Goal: Task Accomplishment & Management: Use online tool/utility

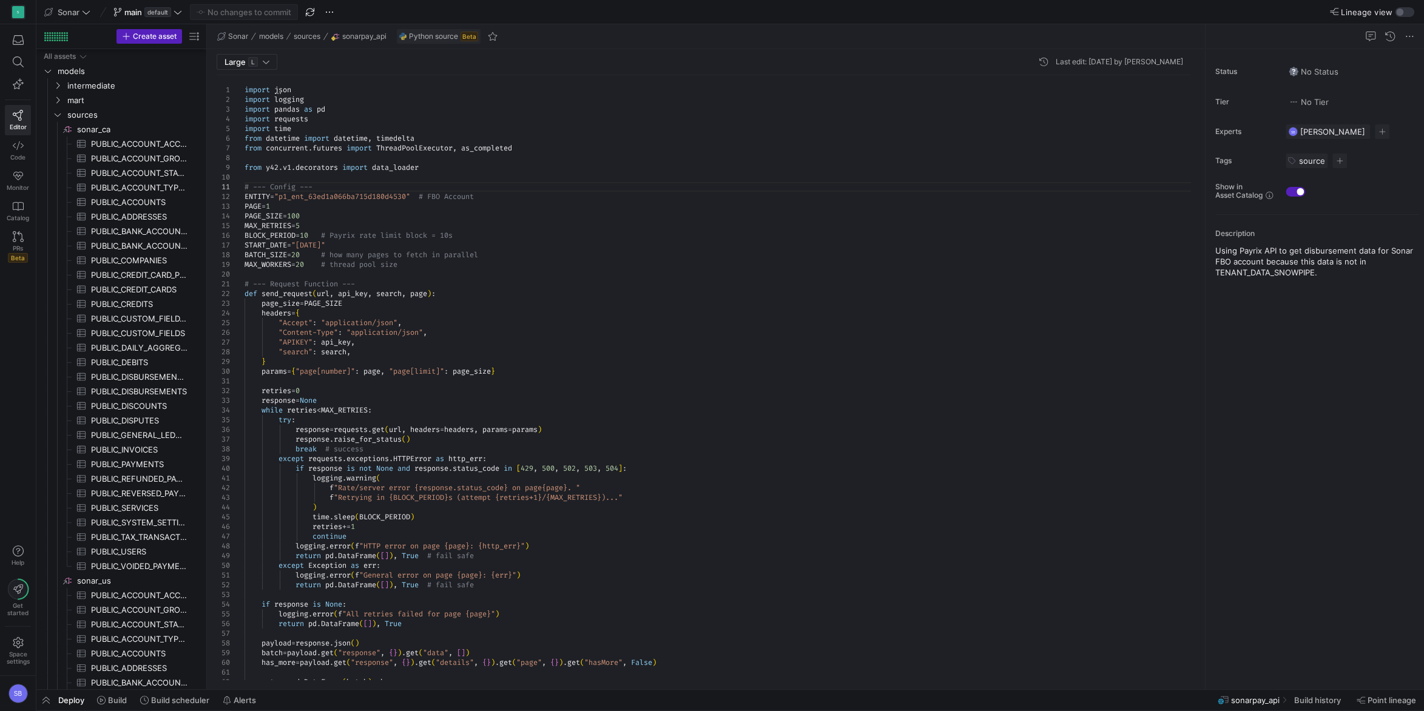
scroll to position [524, 0]
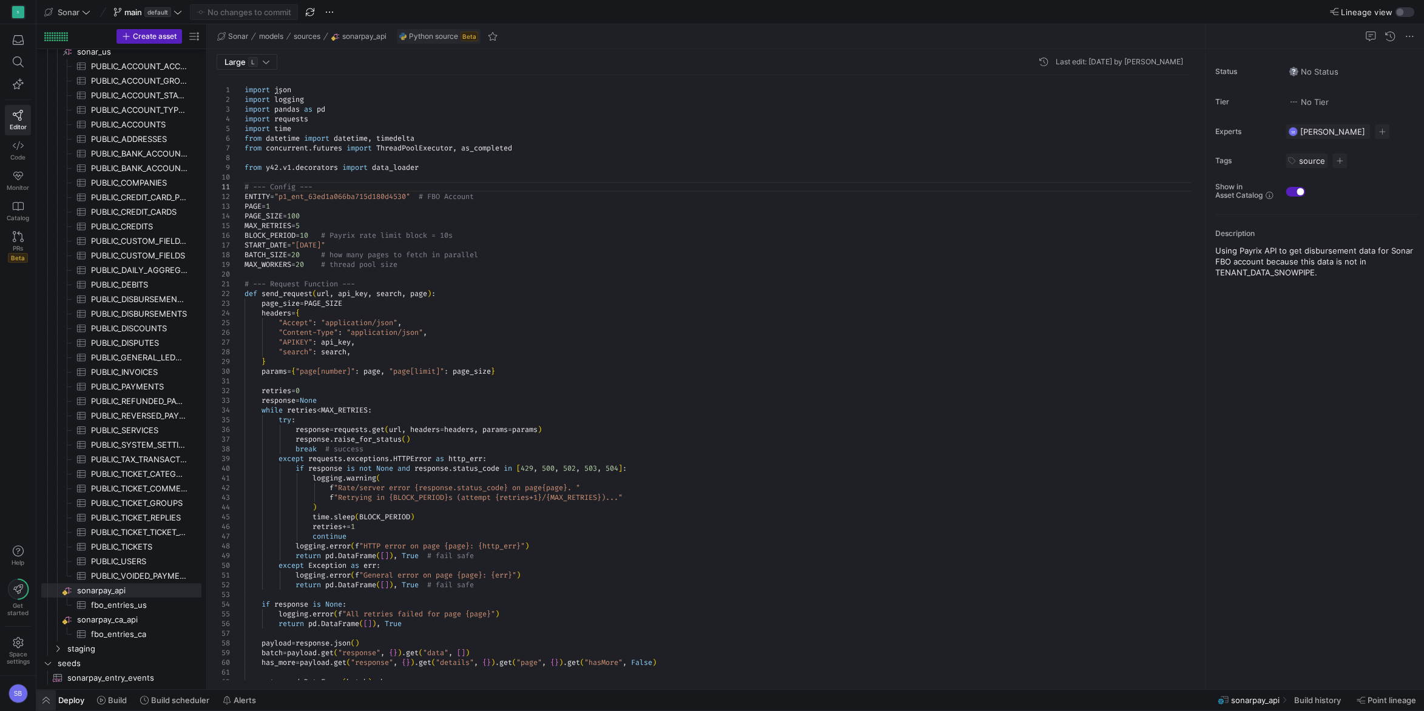
click at [48, 700] on span "button" at bounding box center [45, 700] width 19 height 21
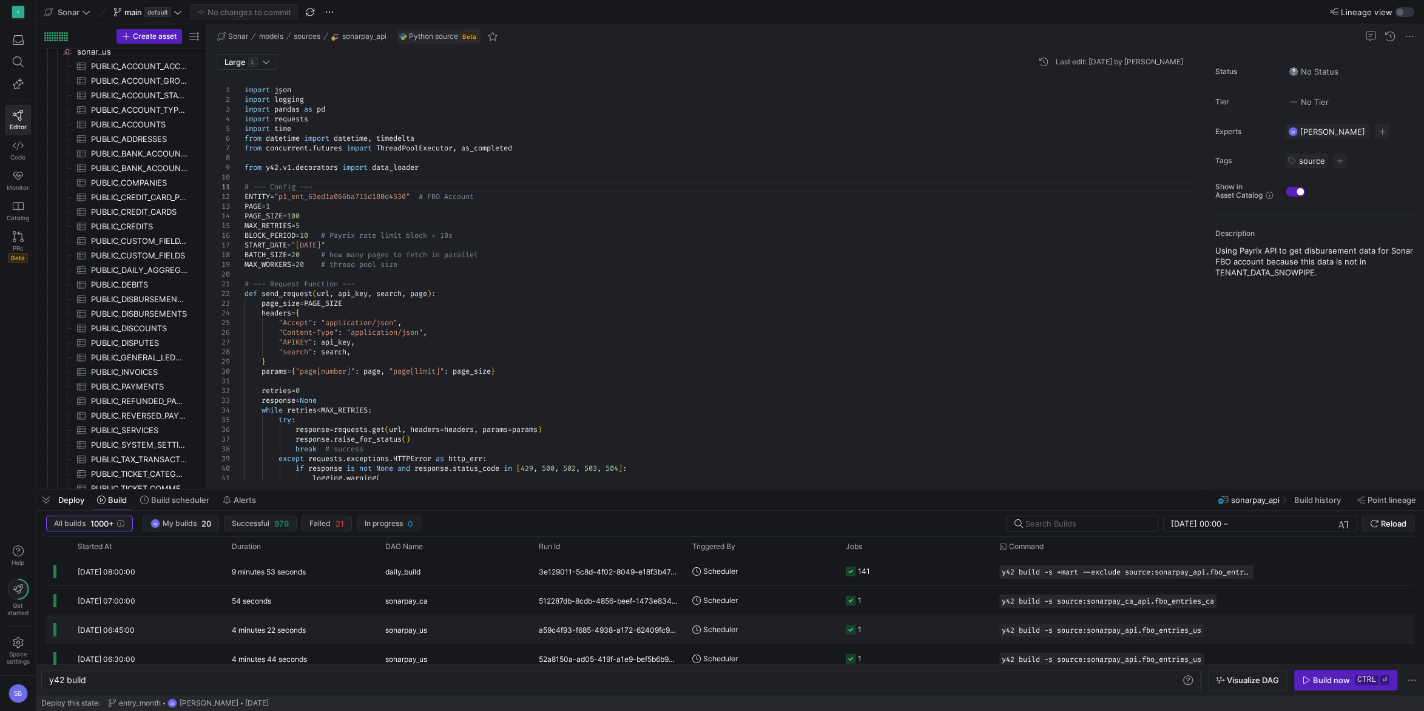
click at [340, 629] on div "4 minutes 22 seconds" at bounding box center [302, 629] width 154 height 29
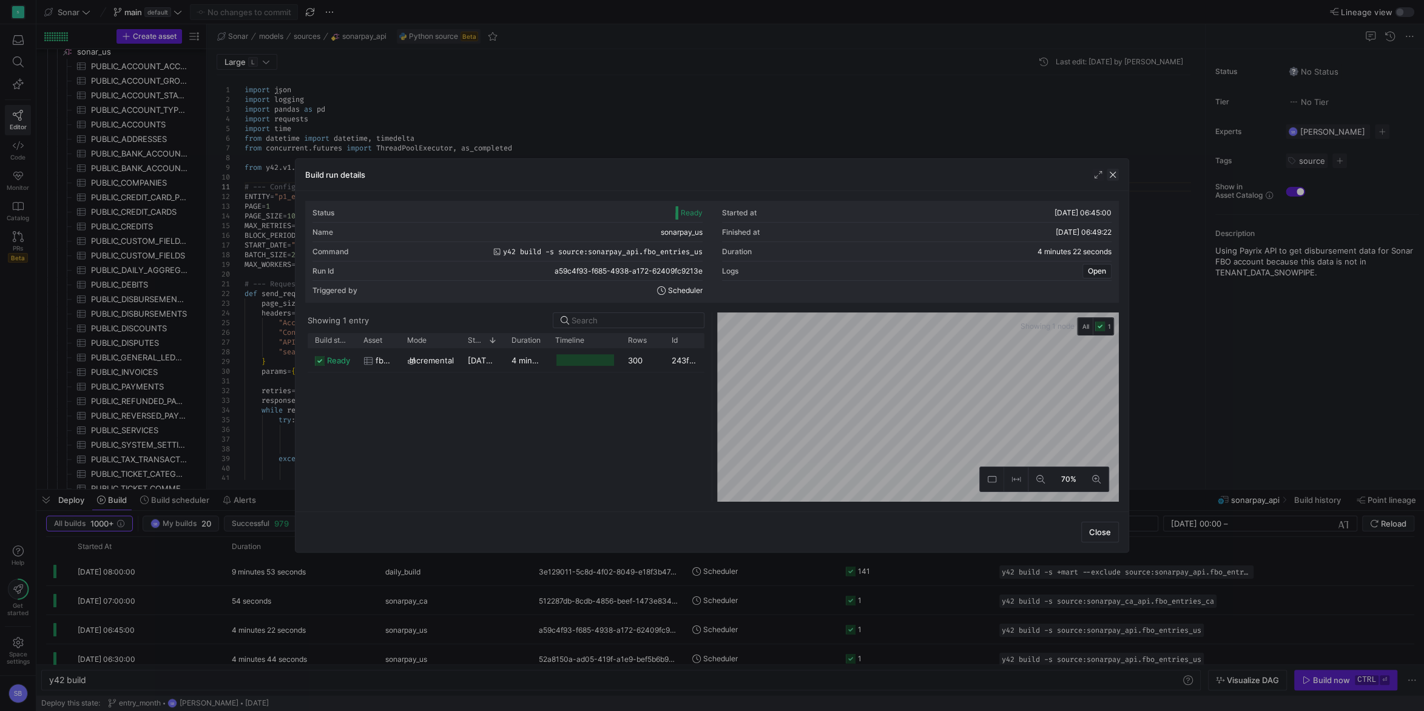
click at [1112, 179] on span "button" at bounding box center [1113, 175] width 12 height 12
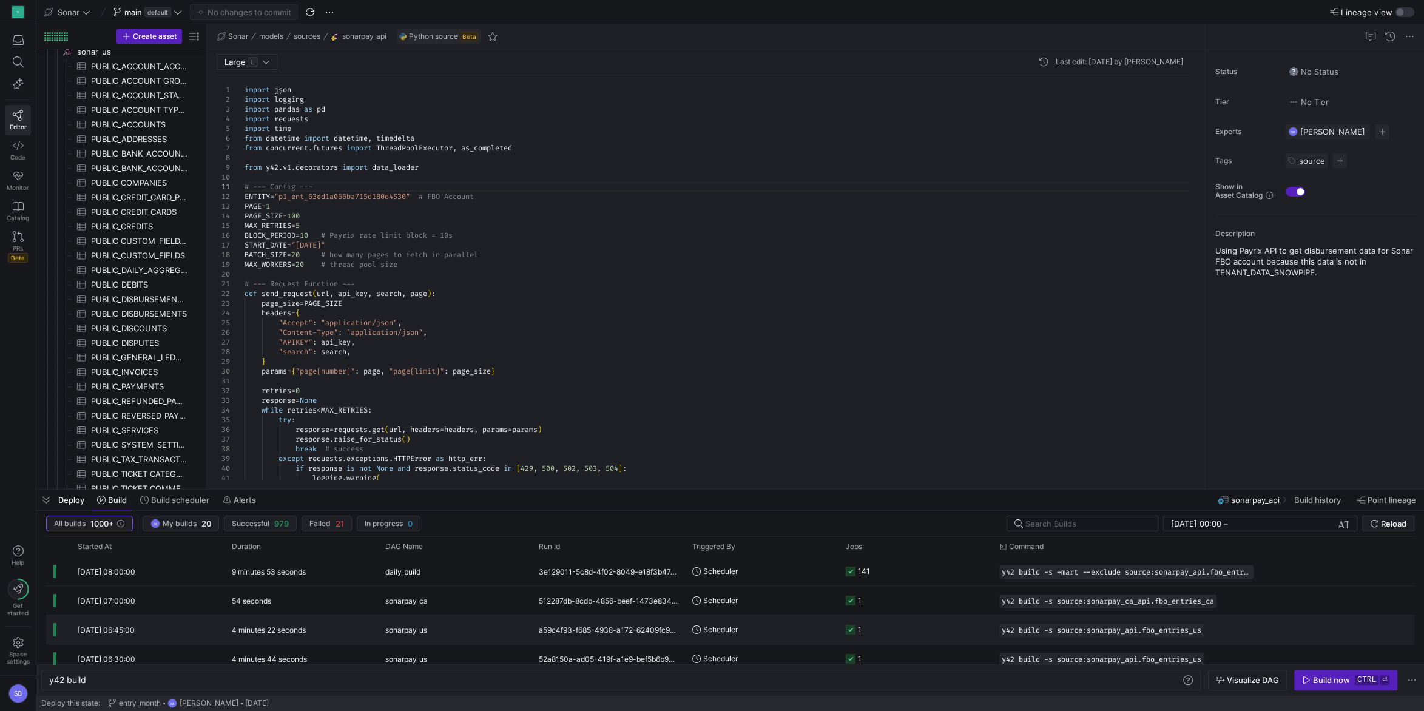
click at [377, 626] on div "4 minutes 22 seconds" at bounding box center [302, 629] width 154 height 29
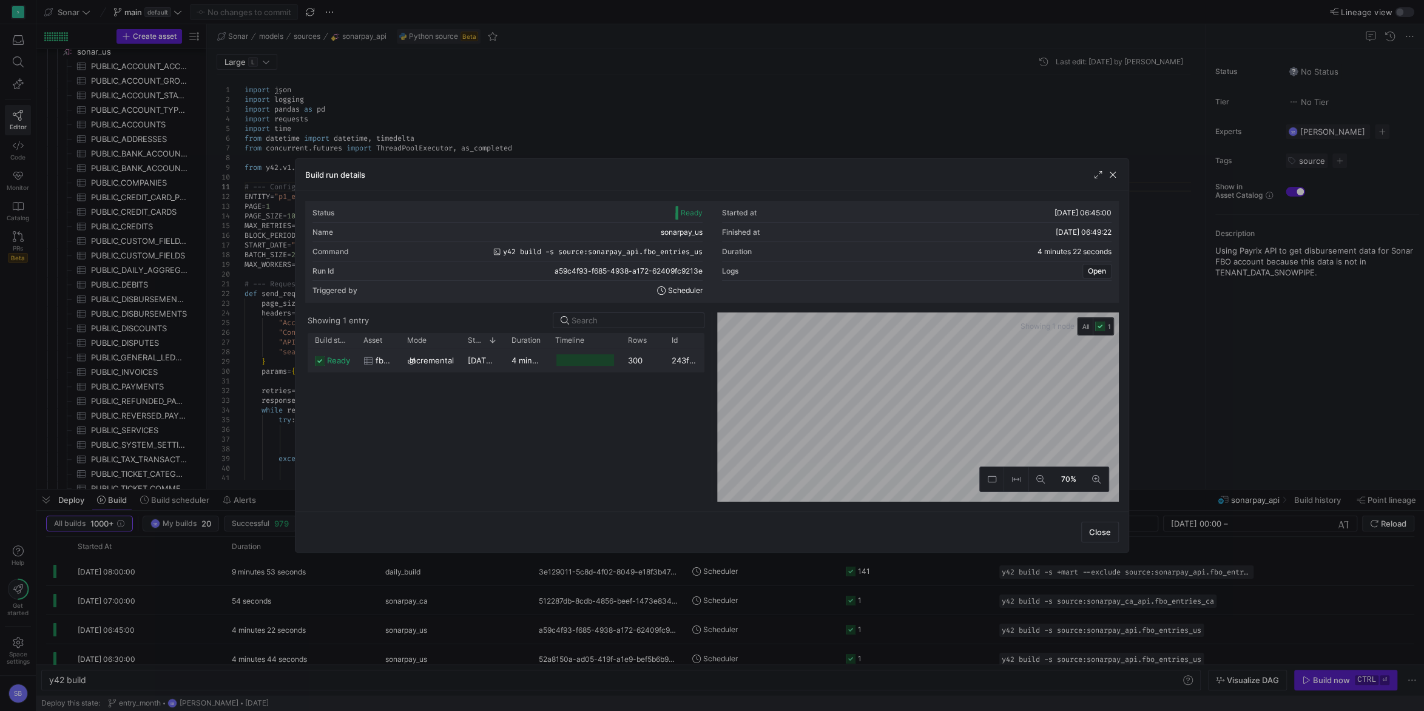
click at [551, 364] on div at bounding box center [584, 360] width 73 height 24
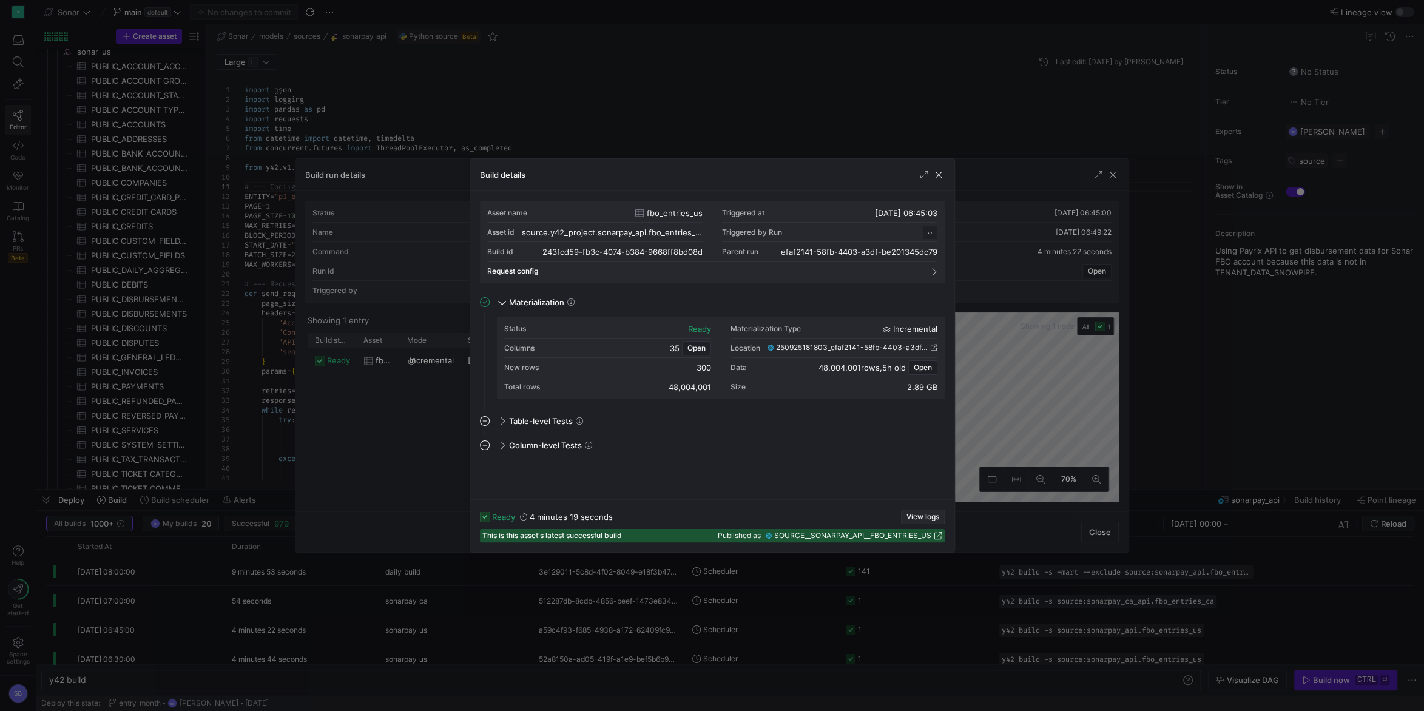
click at [913, 515] on span "View logs" at bounding box center [923, 517] width 33 height 8
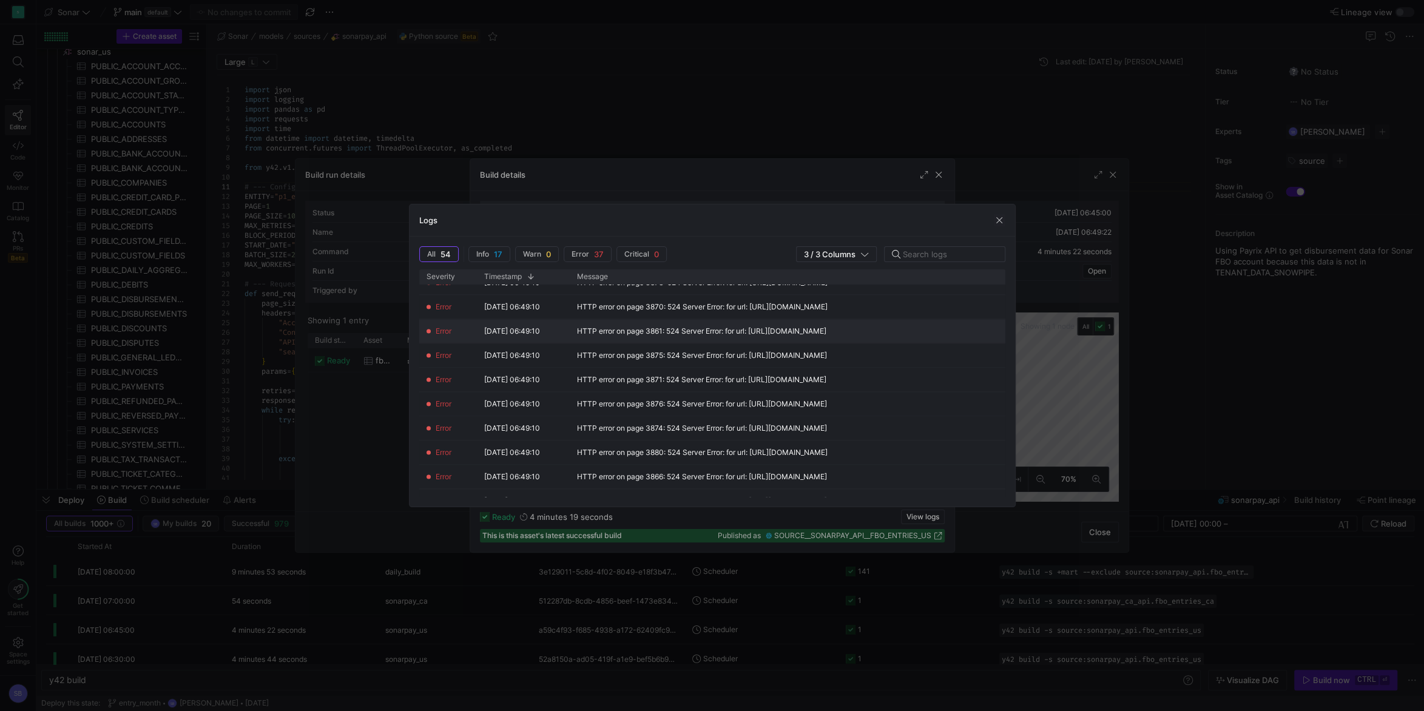
scroll to position [454, 0]
click at [998, 222] on span "button" at bounding box center [999, 220] width 12 height 12
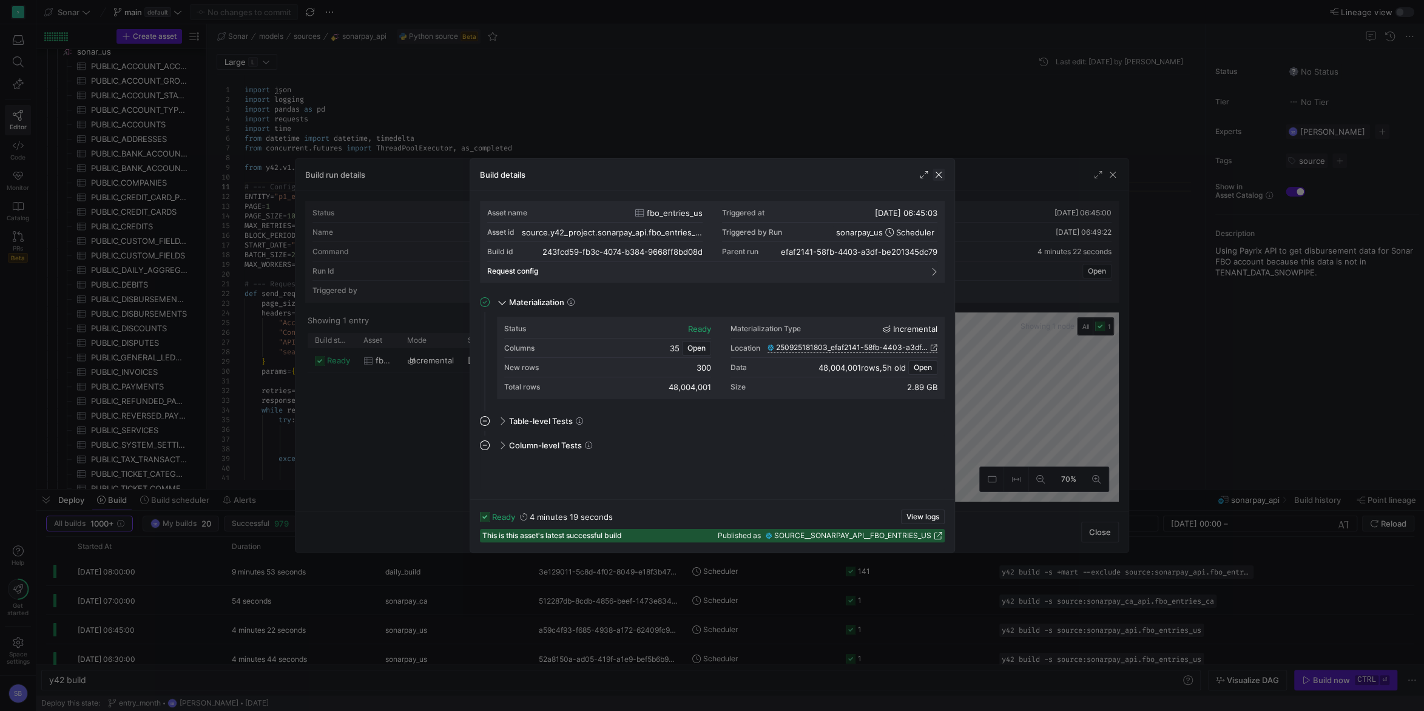
click at [936, 177] on span "button" at bounding box center [939, 175] width 12 height 12
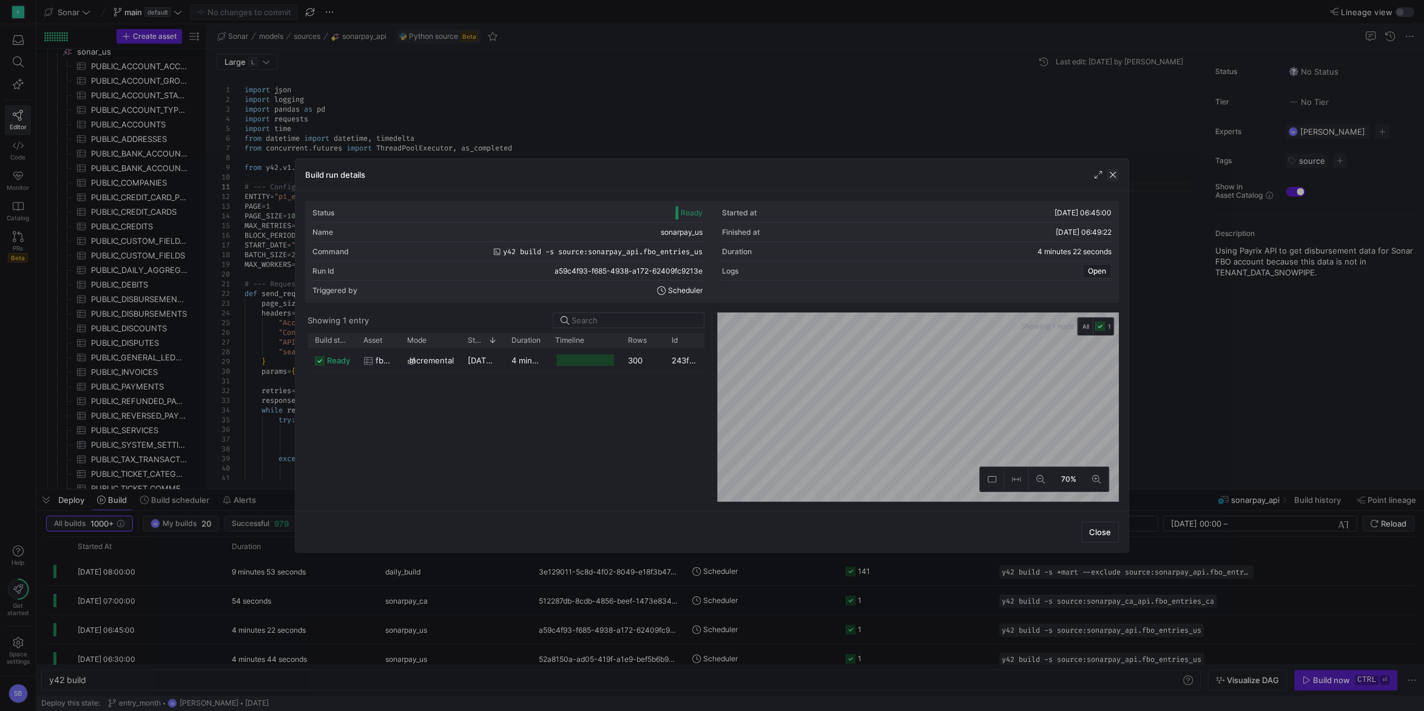
click at [1112, 178] on span "button" at bounding box center [1113, 175] width 12 height 12
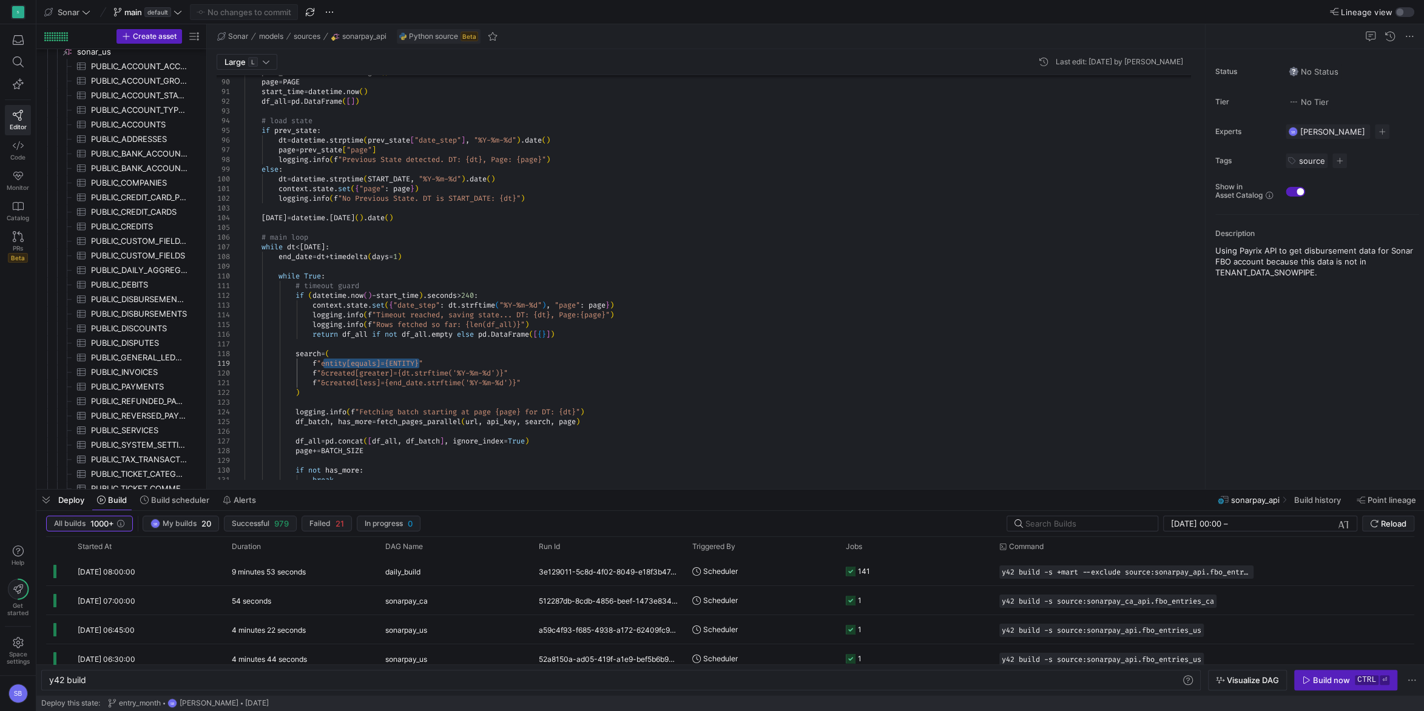
drag, startPoint x: 323, startPoint y: 363, endPoint x: 421, endPoint y: 365, distance: 97.7
drag, startPoint x: 325, startPoint y: 372, endPoint x: 506, endPoint y: 373, distance: 181.5
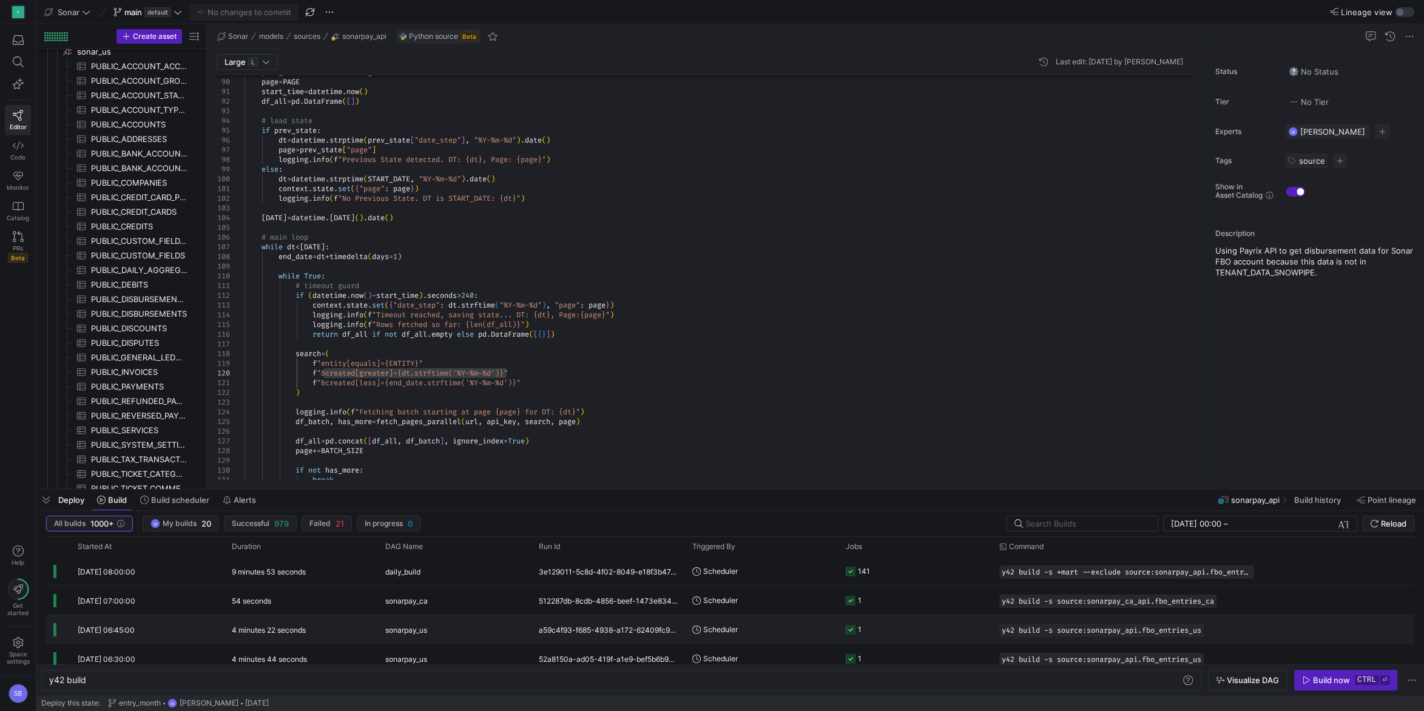
click at [285, 631] on y42-duration "4 minutes 22 seconds" at bounding box center [269, 630] width 74 height 9
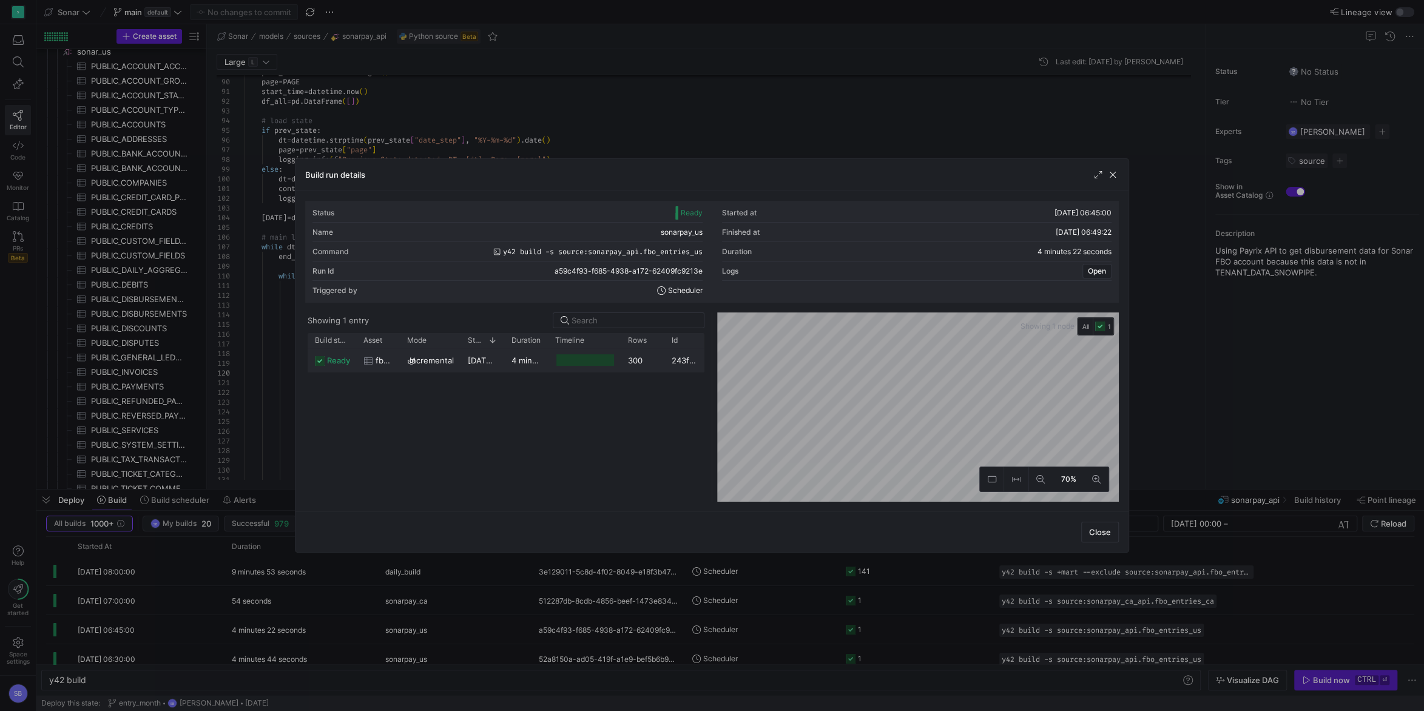
click at [447, 364] on span "incremental" at bounding box center [432, 361] width 44 height 24
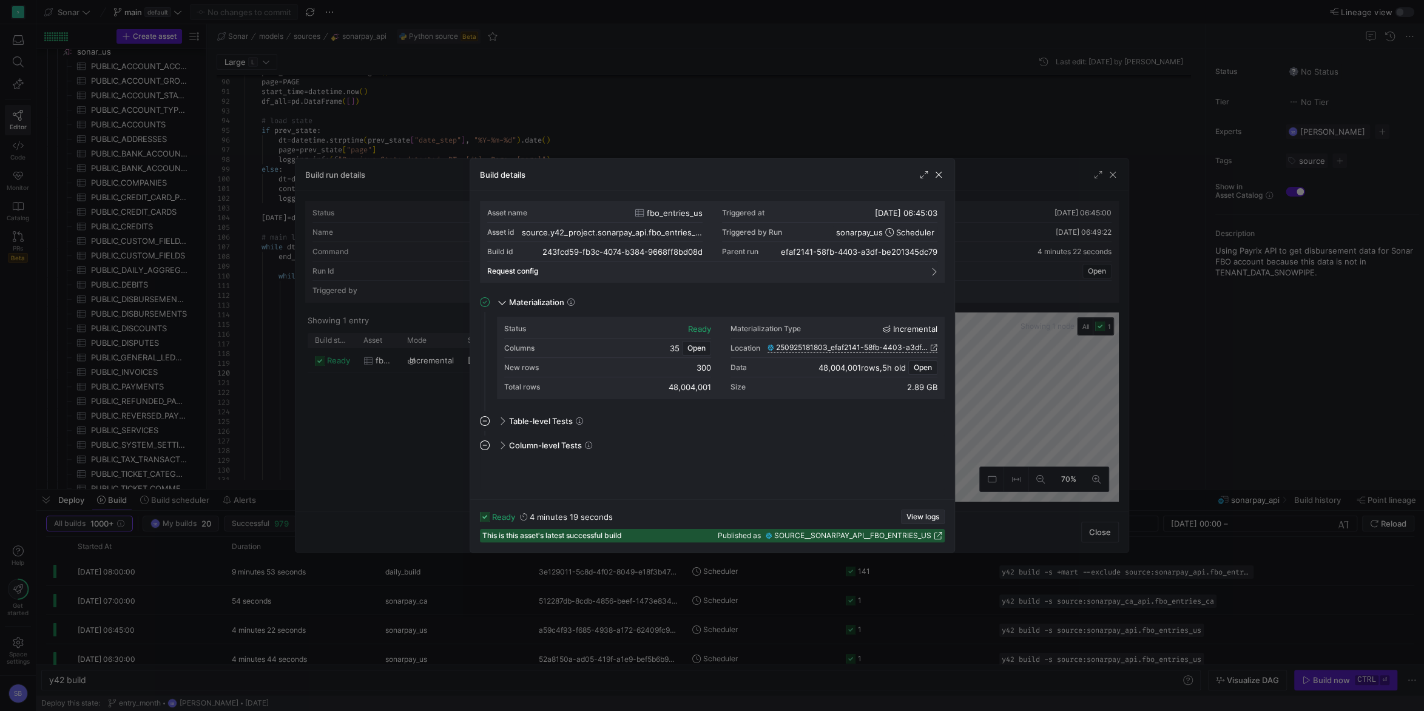
click at [924, 511] on span "button" at bounding box center [923, 516] width 42 height 13
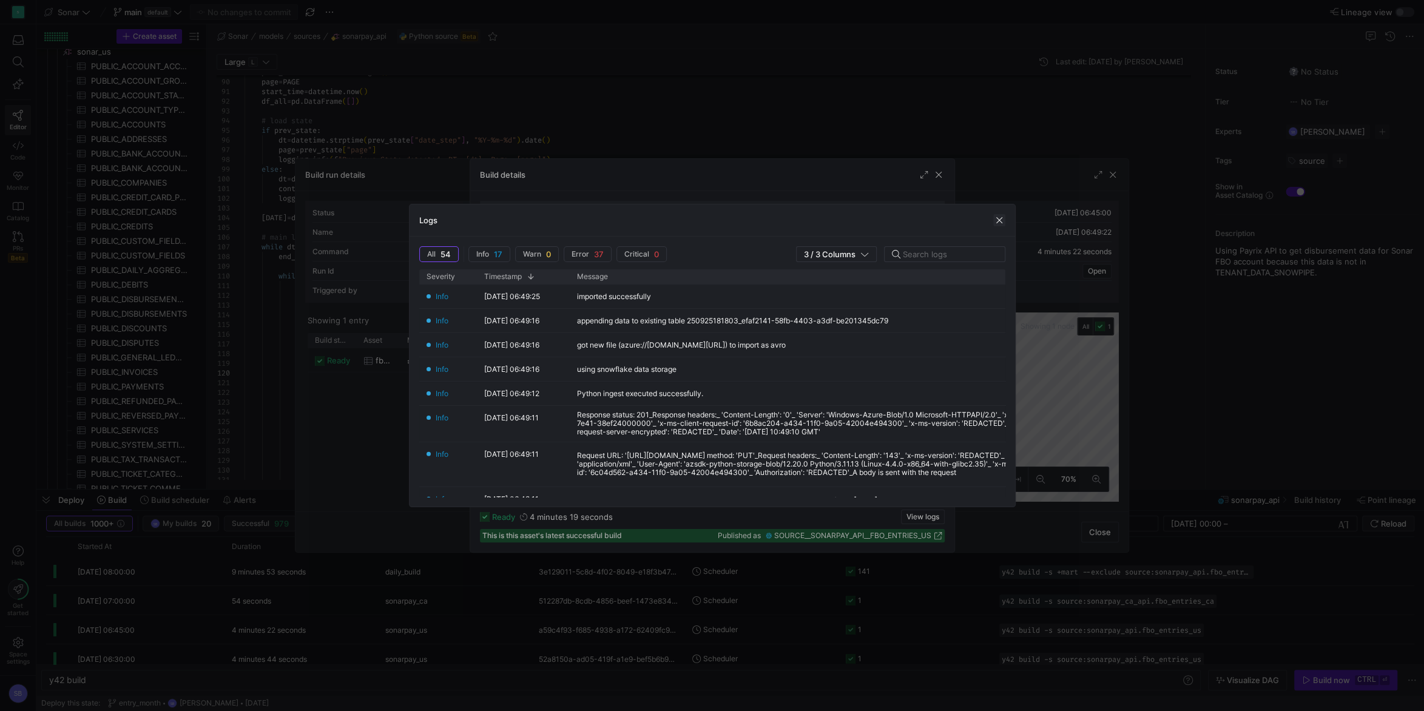
click at [999, 224] on span "button" at bounding box center [999, 220] width 12 height 12
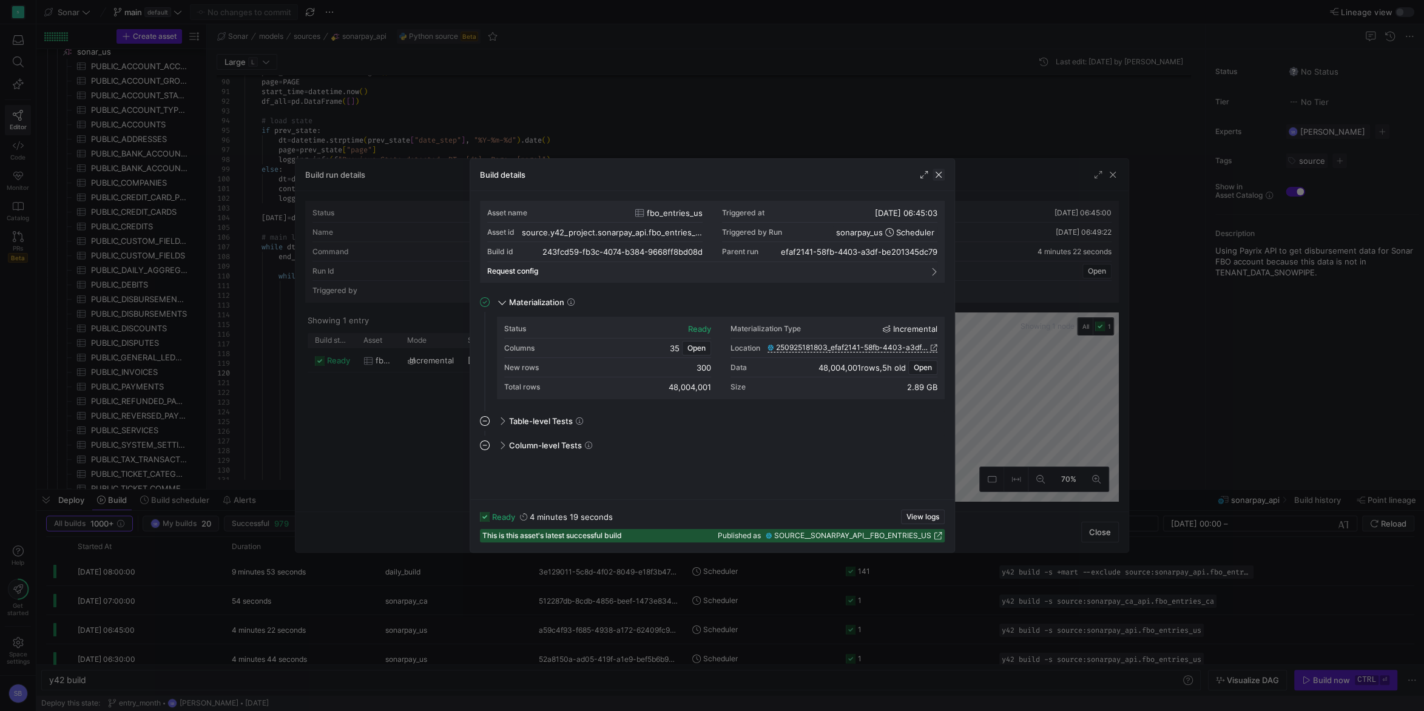
click at [938, 172] on span "button" at bounding box center [939, 175] width 12 height 12
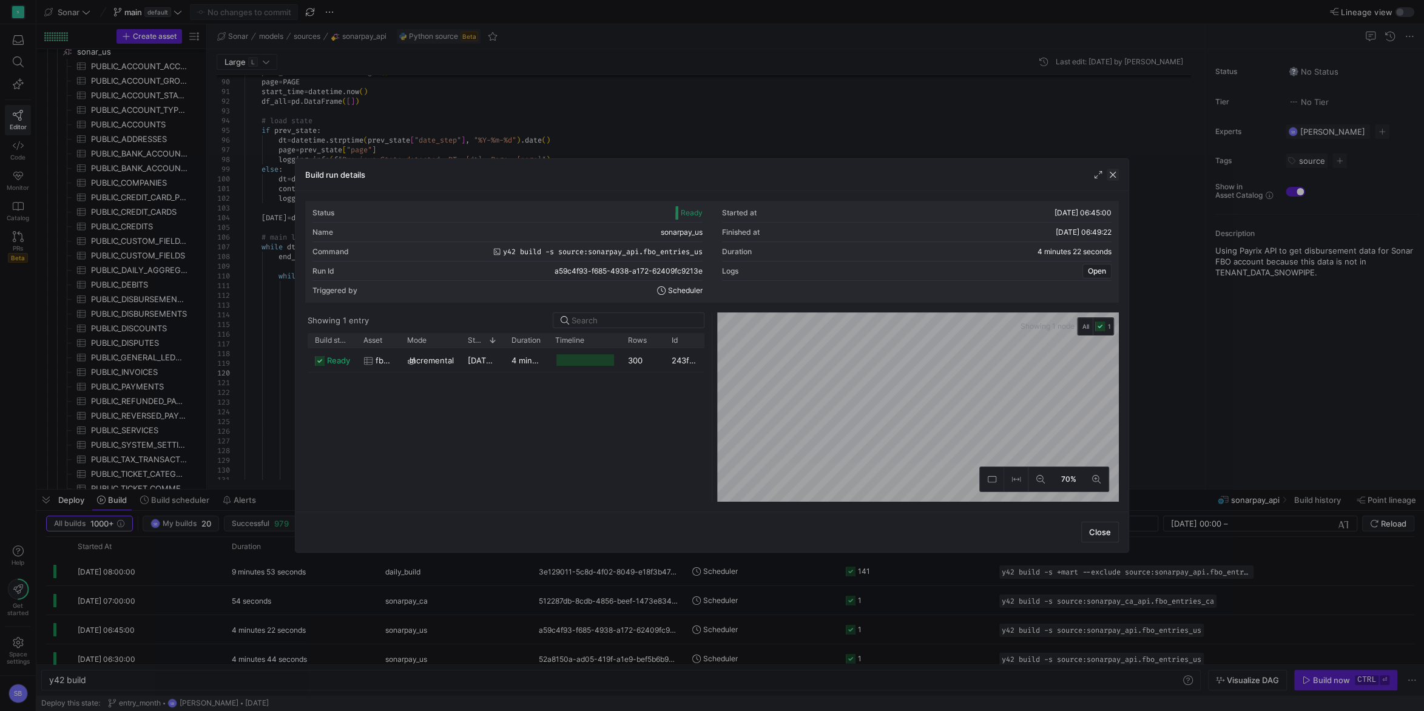
click at [1117, 172] on span "button" at bounding box center [1113, 175] width 12 height 12
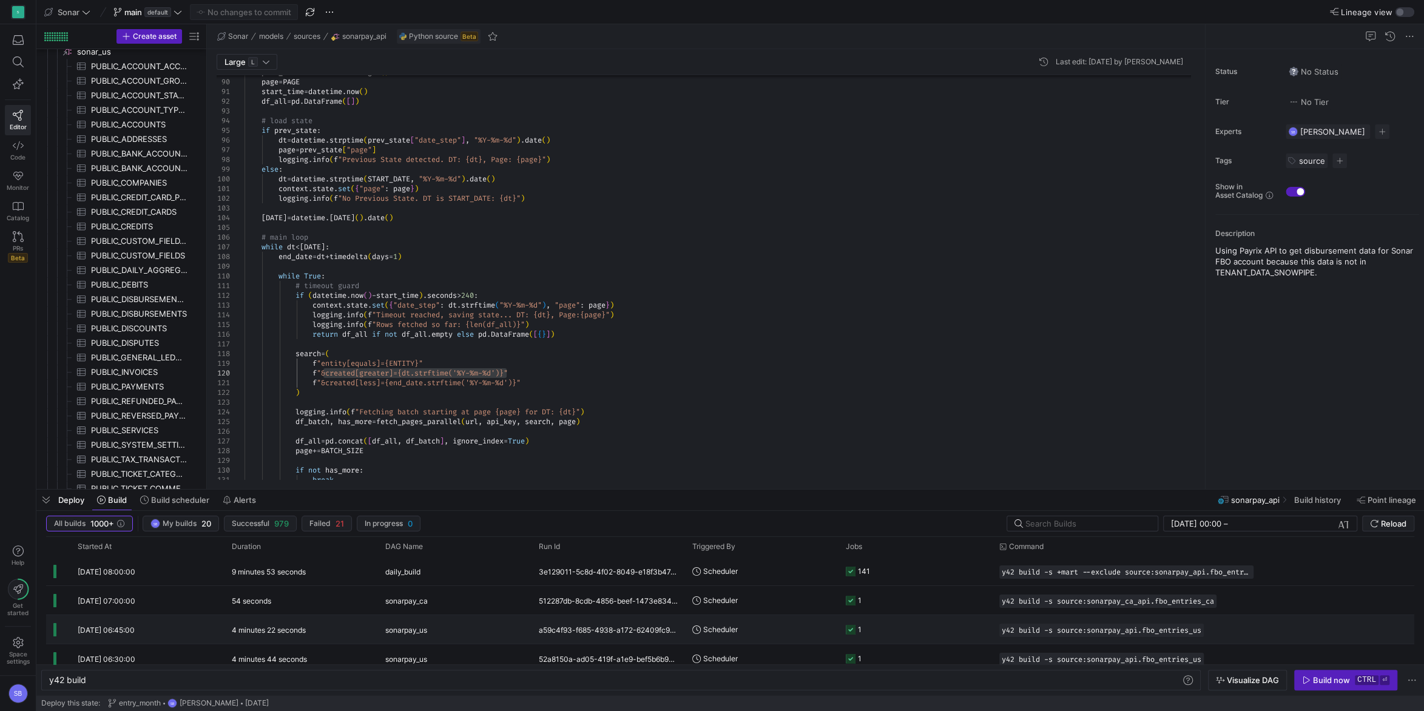
click at [374, 629] on div "4 minutes 22 seconds" at bounding box center [302, 629] width 154 height 29
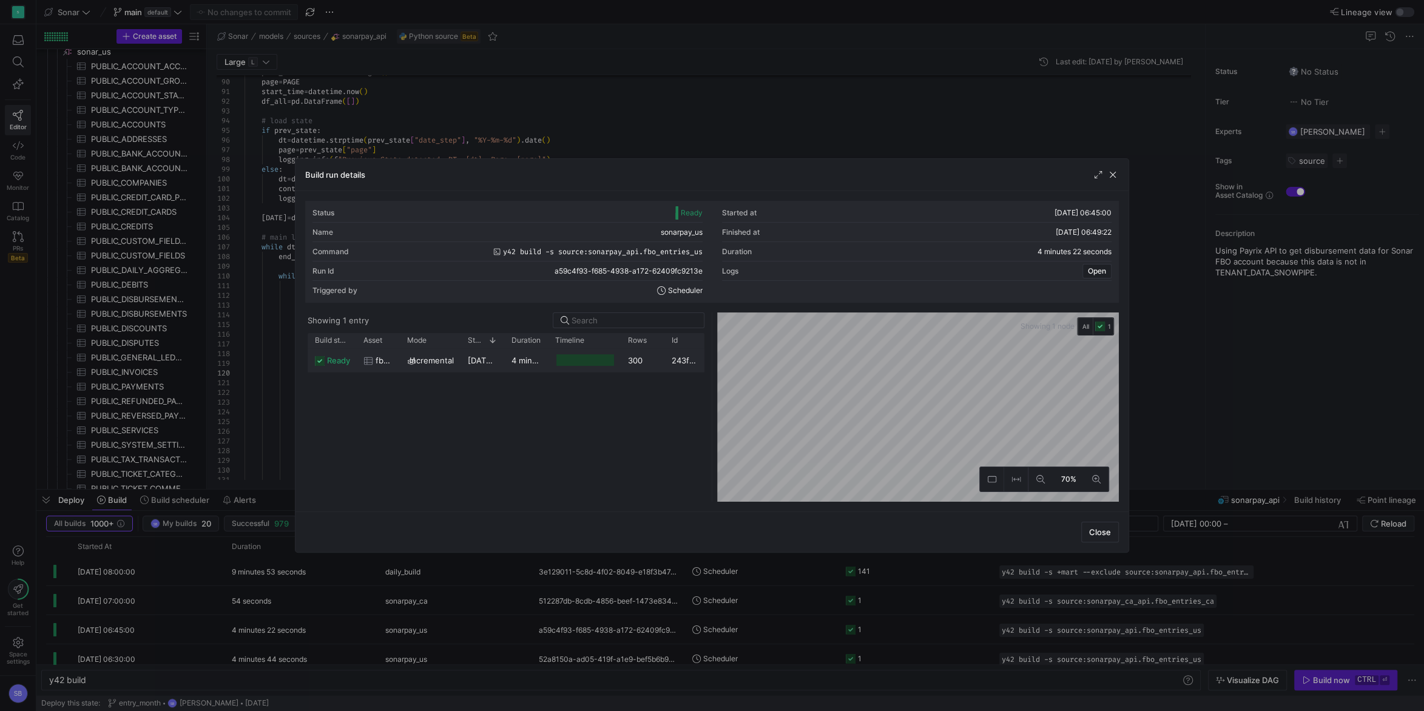
click at [528, 360] on y42-duration "4 minutes 19 seconds" at bounding box center [553, 361] width 83 height 10
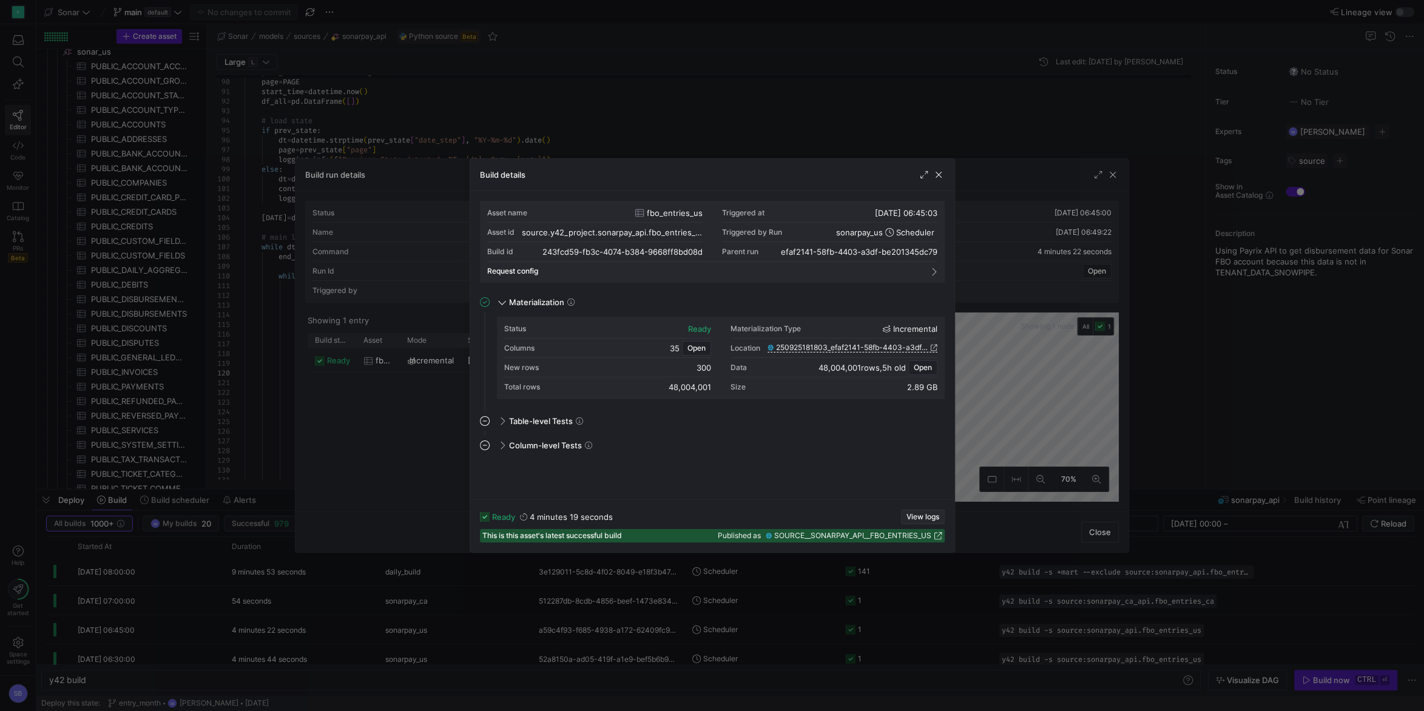
click at [926, 518] on span "View logs" at bounding box center [923, 517] width 33 height 8
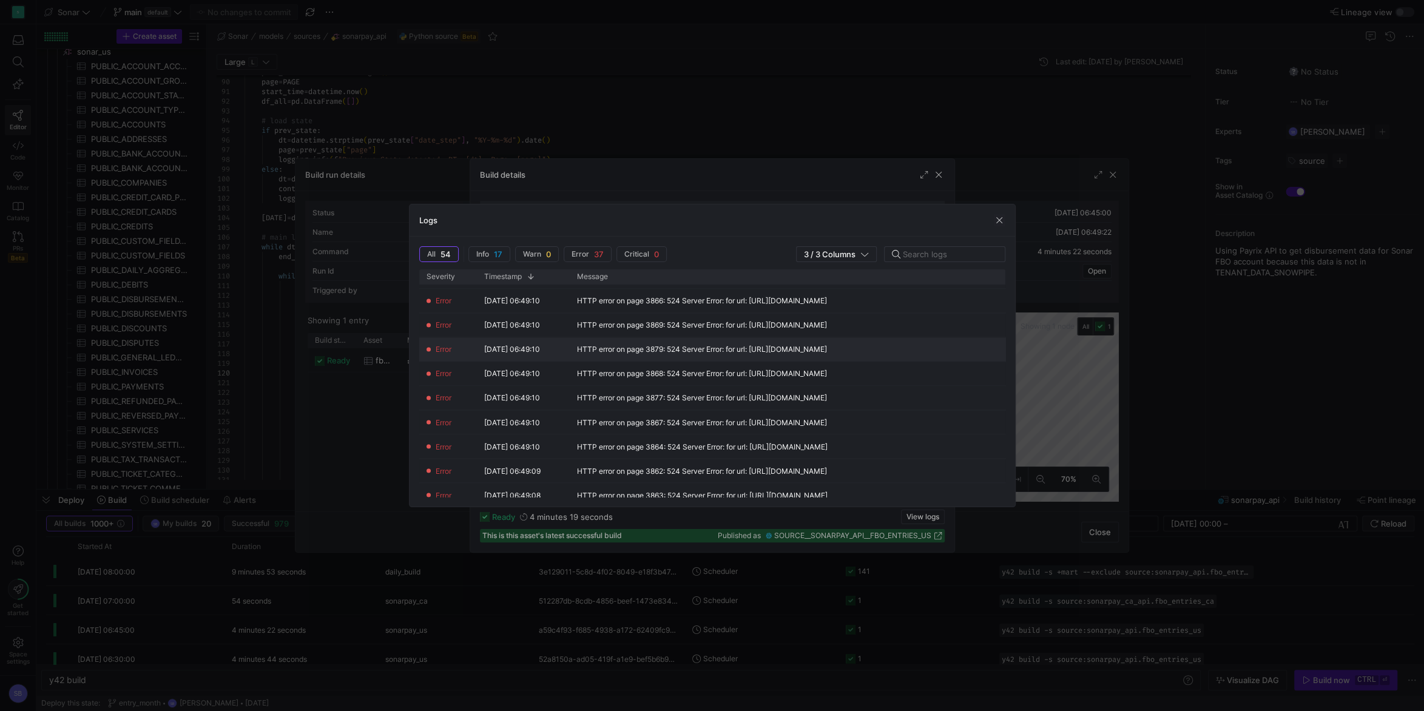
scroll to position [624, 0]
click at [807, 364] on div "Error [DATE] 06:49:10 HTTP error on page 3868: 524 Server Error: for url: [URL]…" at bounding box center [793, 353] width 749 height 24
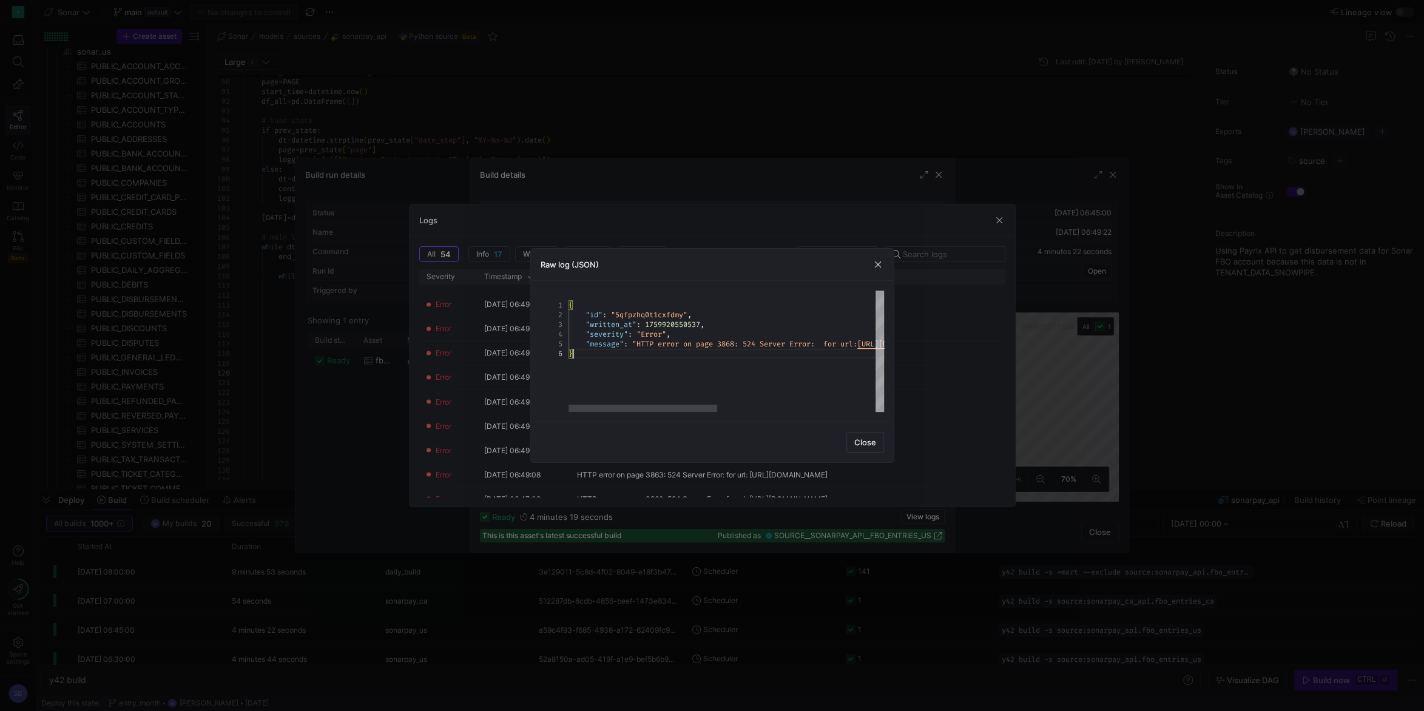
click at [696, 404] on div "{ "id" : "5qfpzhq0t1cxfdmy" , "written_at" : 1759920550537 , "severity" : "Erro…" at bounding box center [894, 351] width 651 height 121
click at [862, 412] on div at bounding box center [801, 408] width 149 height 7
click at [881, 268] on span "button" at bounding box center [878, 265] width 12 height 12
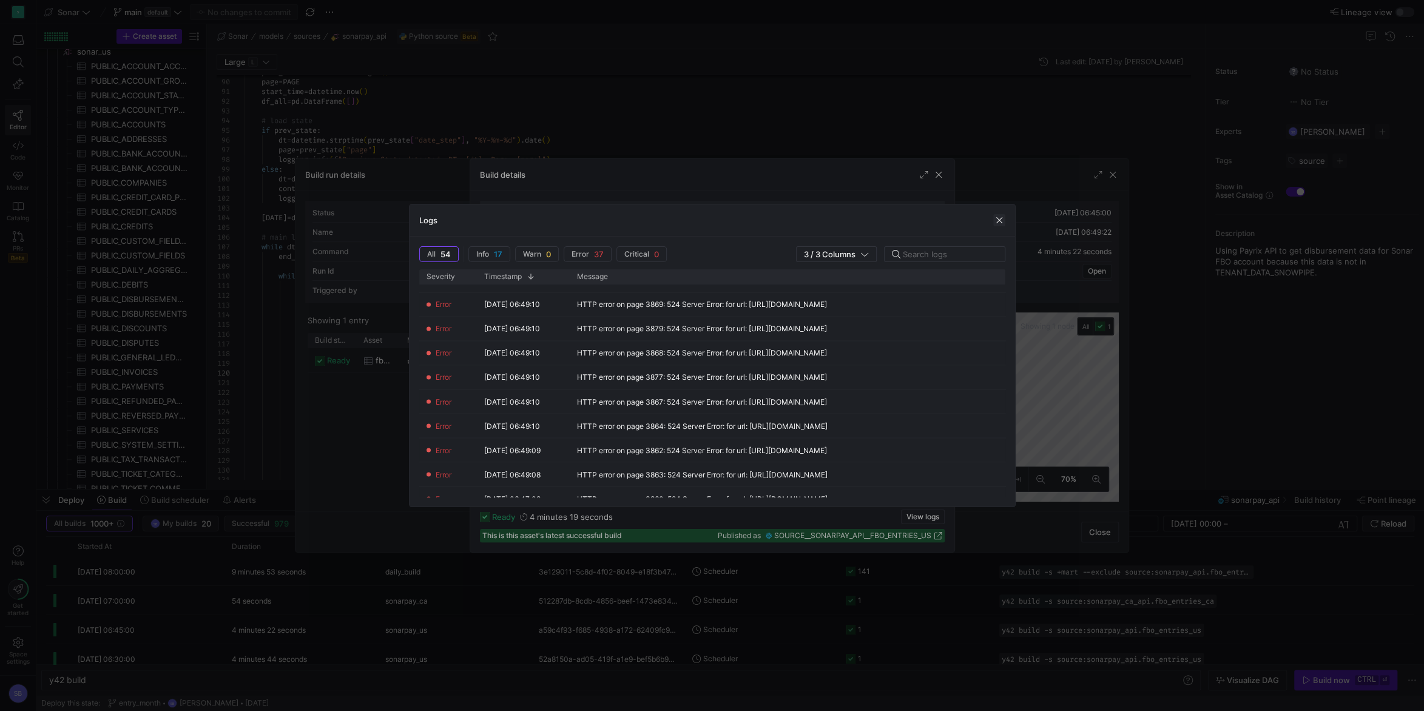
click at [997, 222] on span "button" at bounding box center [999, 220] width 12 height 12
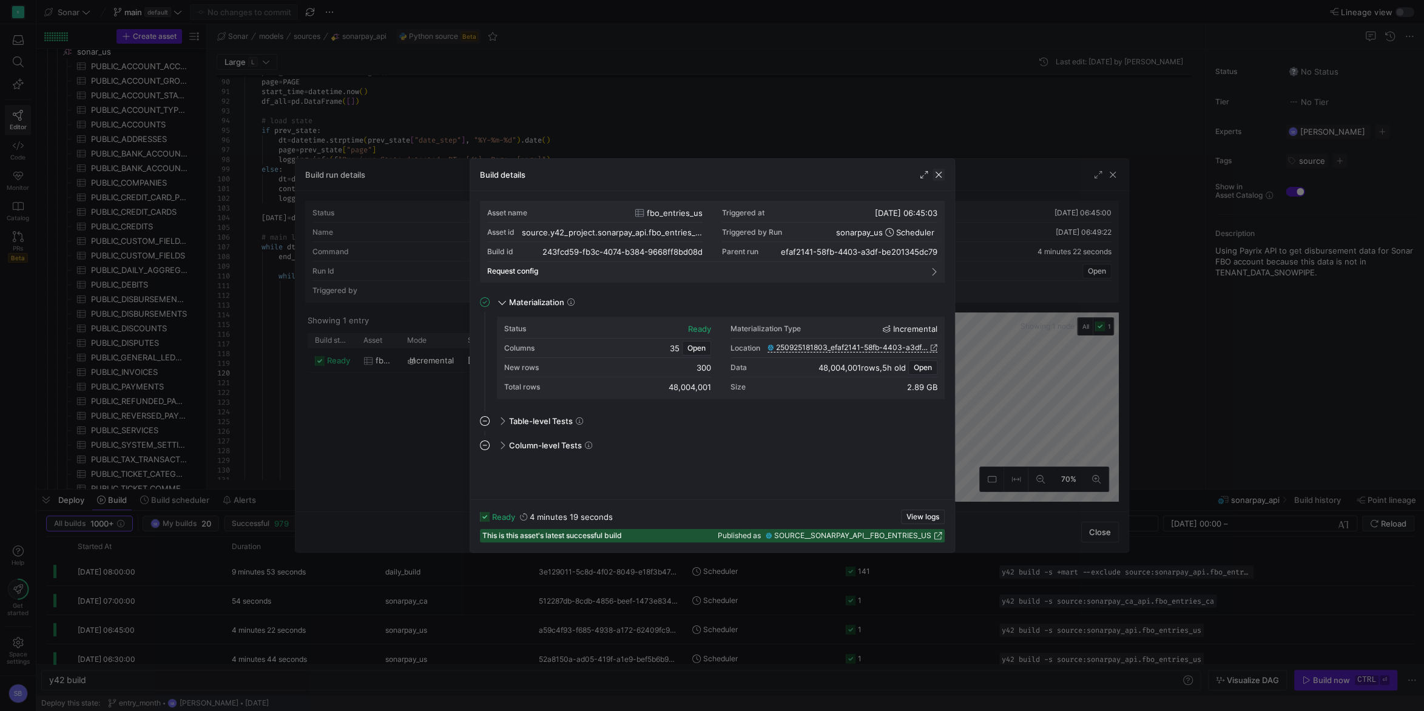
click at [937, 174] on span "button" at bounding box center [939, 175] width 12 height 12
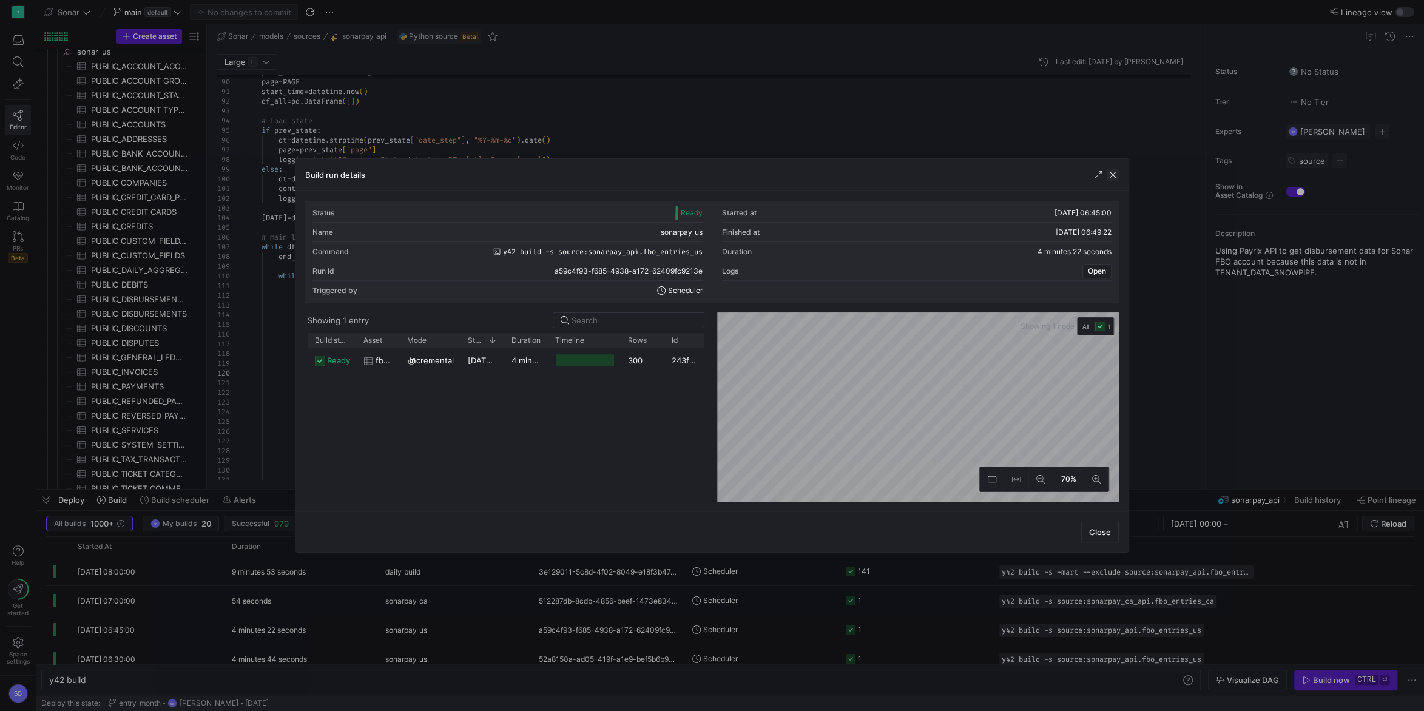
click at [1114, 173] on span "button" at bounding box center [1113, 175] width 12 height 12
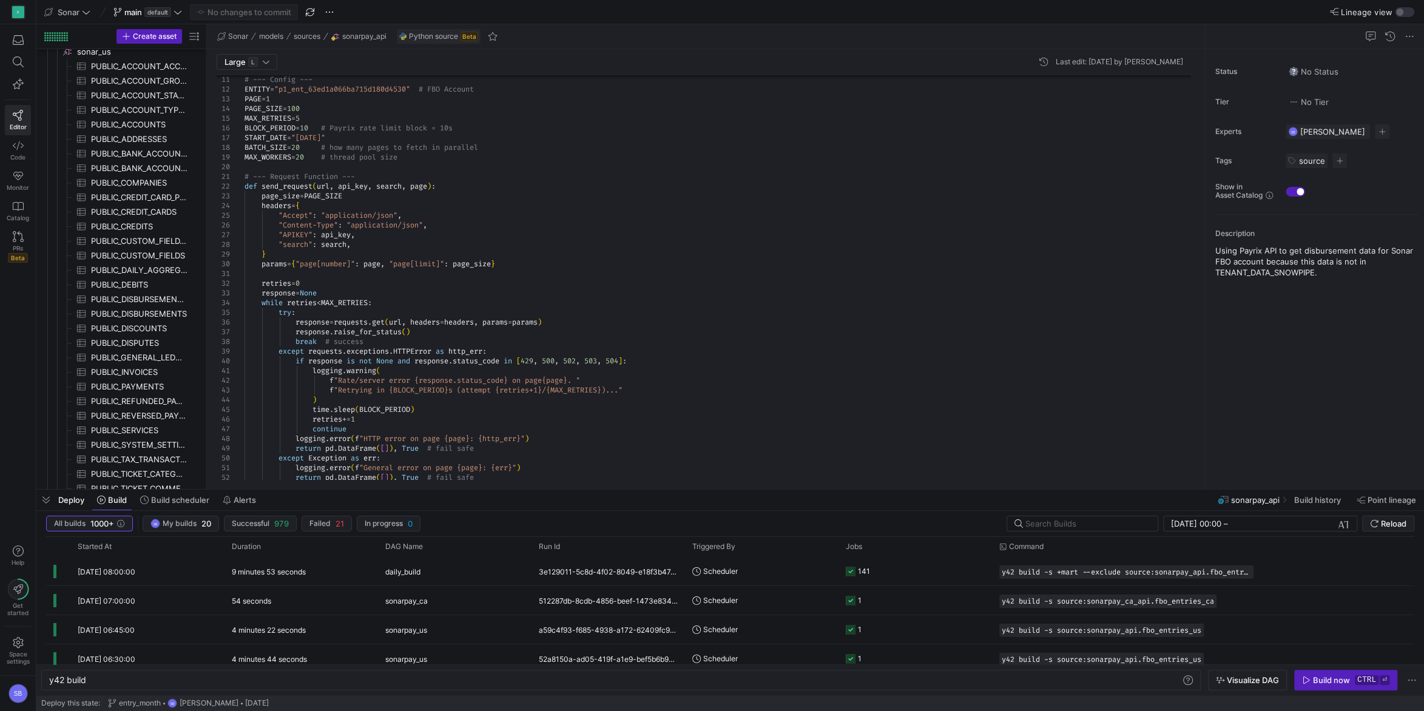
click at [1192, 121] on div at bounding box center [1196, 167] width 8 height 120
click at [182, 12] on icon at bounding box center [178, 12] width 8 height 8
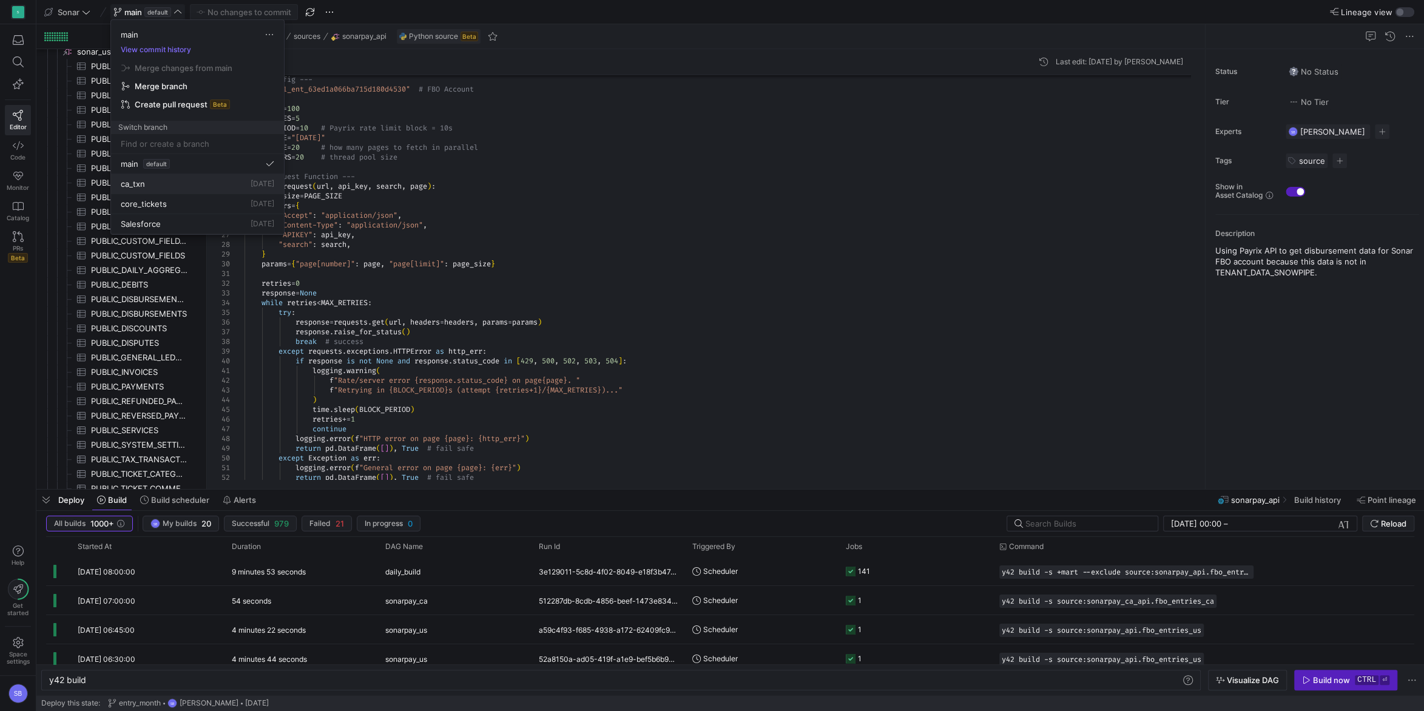
click at [245, 181] on div "ca_txn [DATE]" at bounding box center [198, 184] width 154 height 10
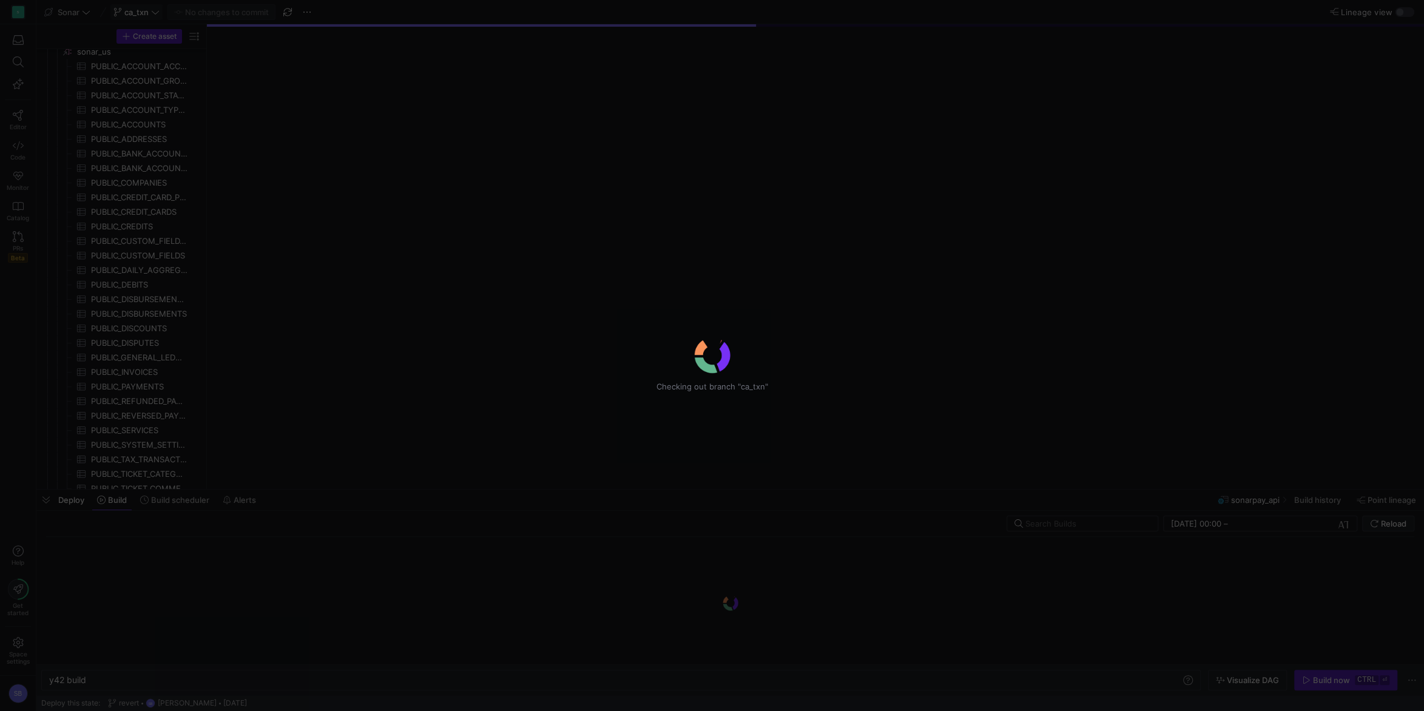
scroll to position [725, 0]
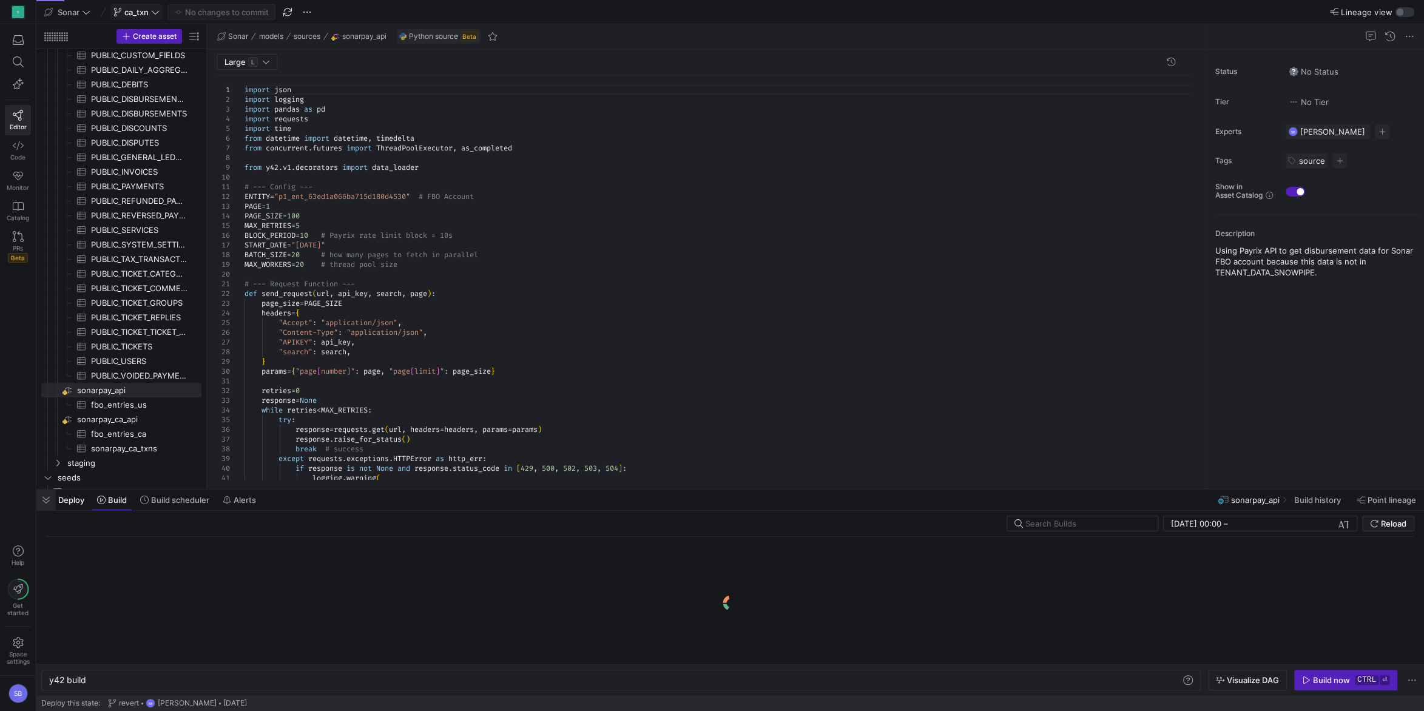
click at [47, 502] on span "button" at bounding box center [45, 500] width 19 height 21
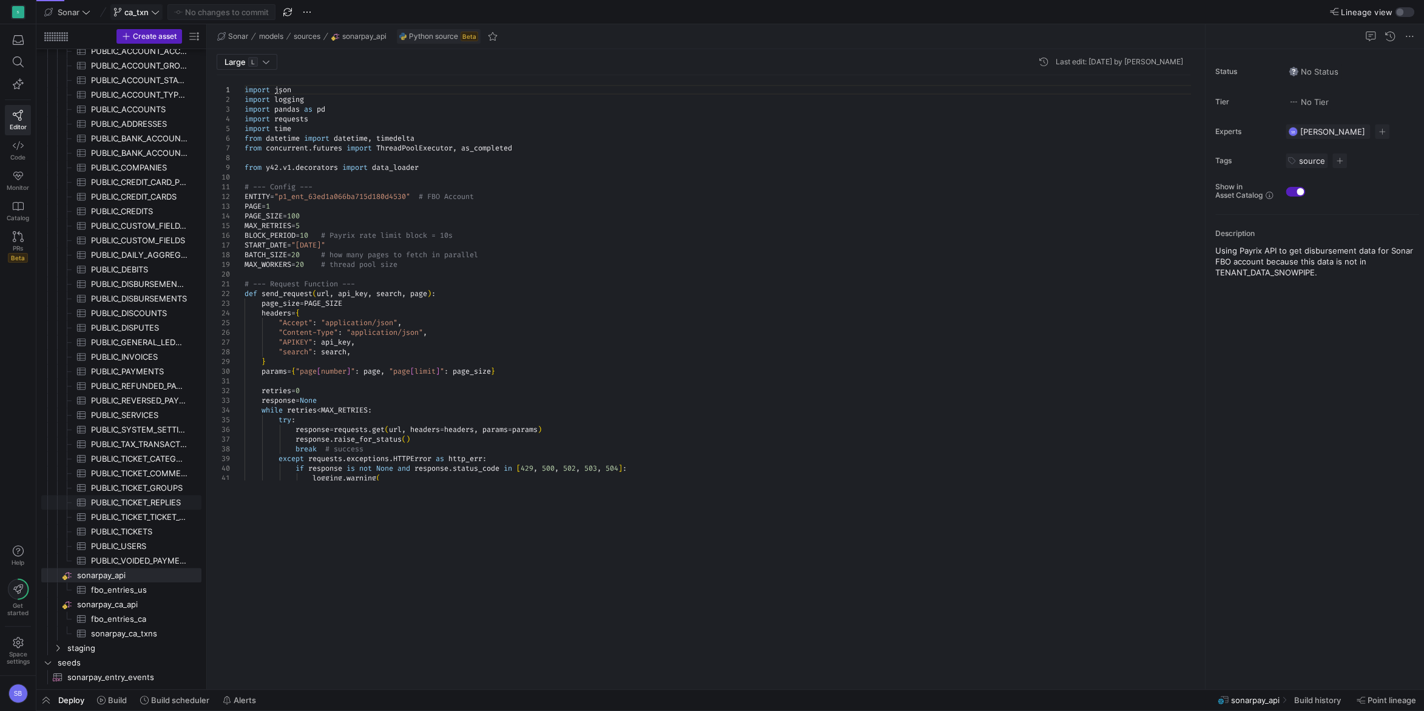
scroll to position [539, 0]
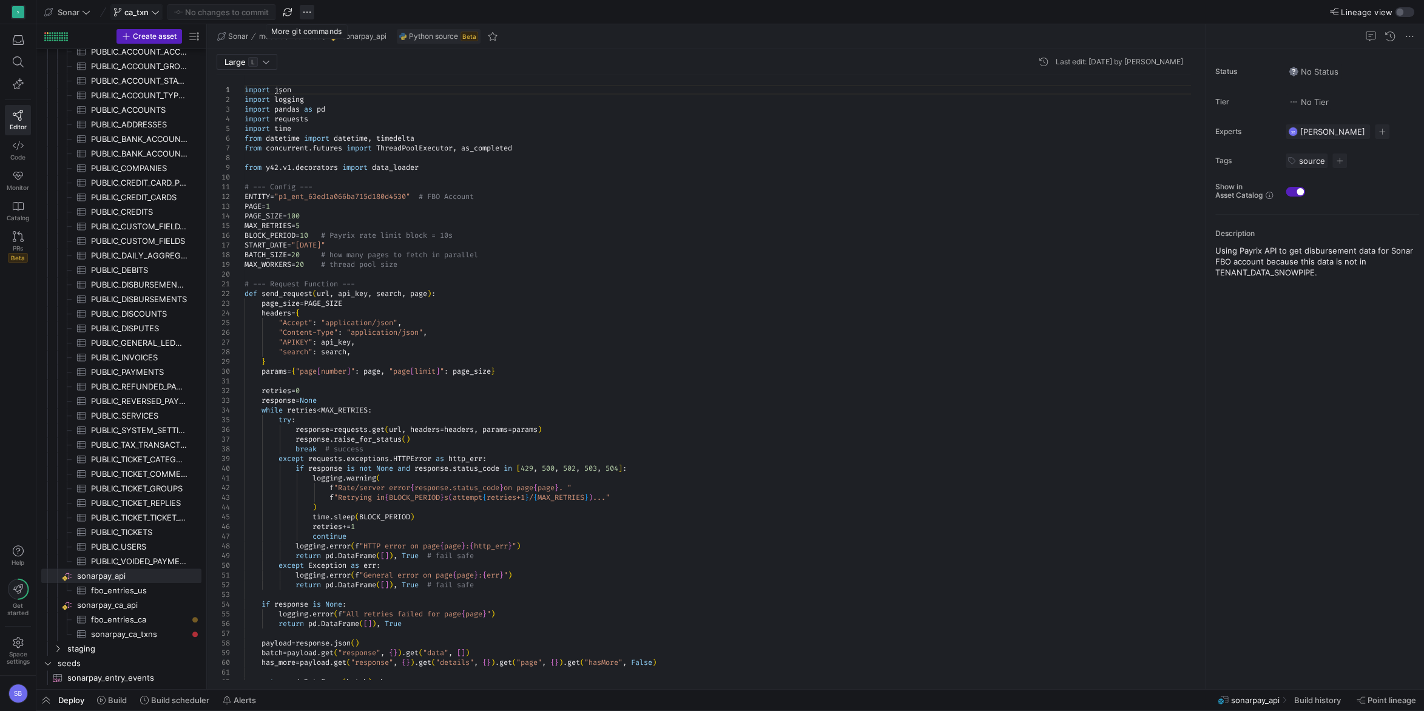
click at [304, 12] on span "button" at bounding box center [307, 12] width 15 height 15
click at [328, 186] on span "Delete branch" at bounding box center [345, 187] width 53 height 10
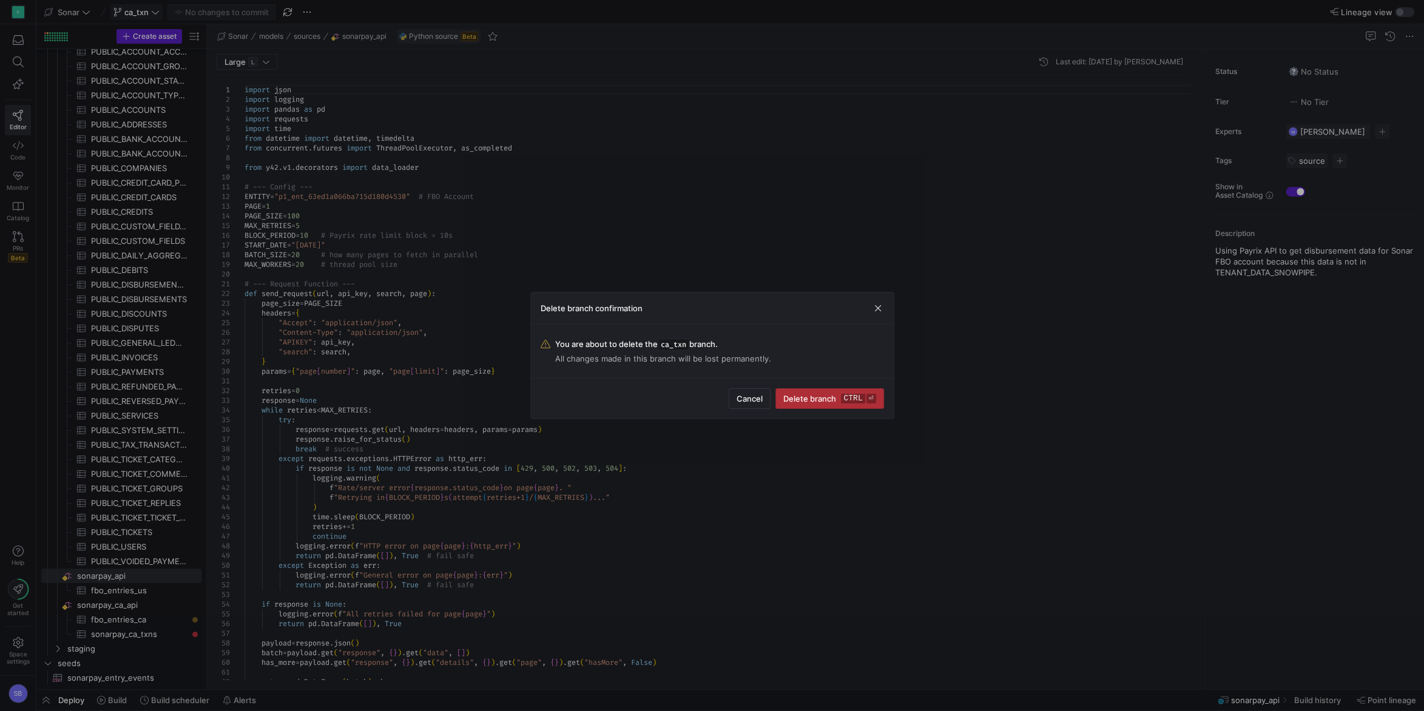
click at [858, 401] on kbd "ctrl" at bounding box center [853, 399] width 24 height 10
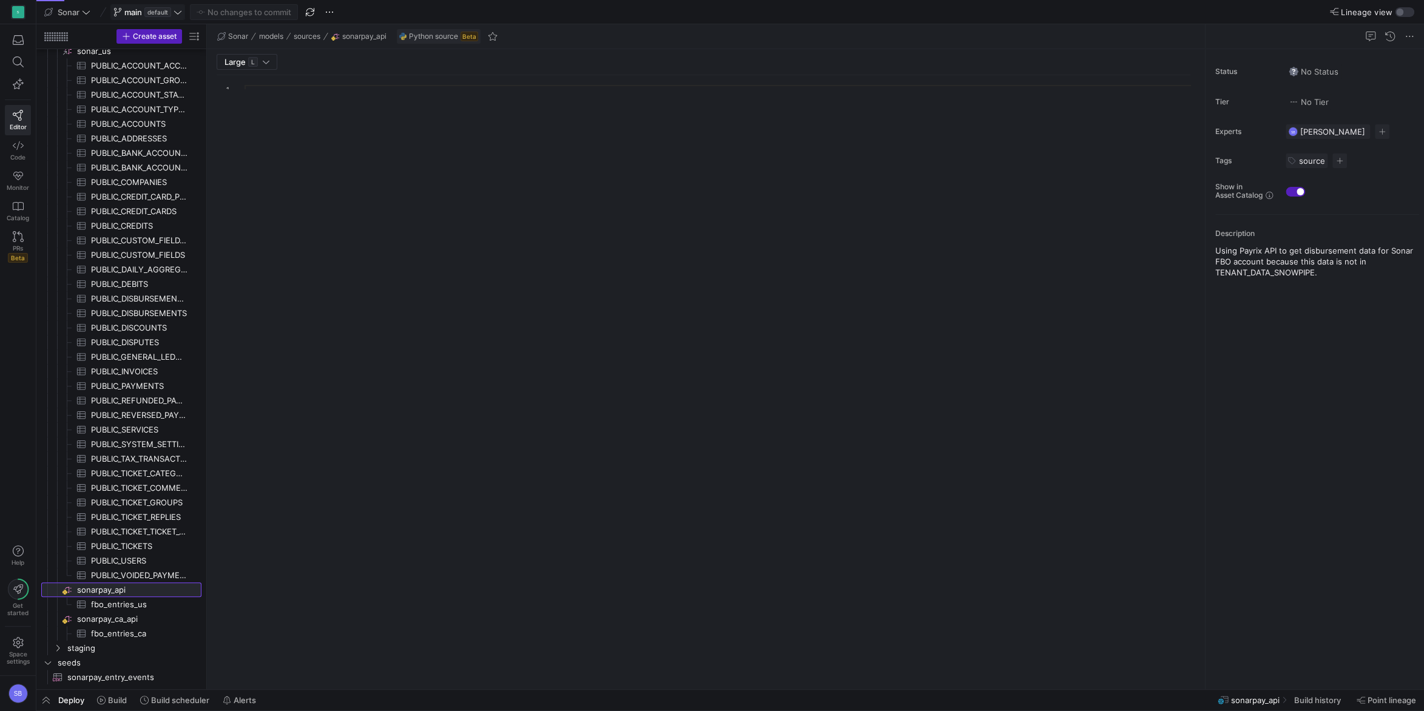
scroll to position [524, 0]
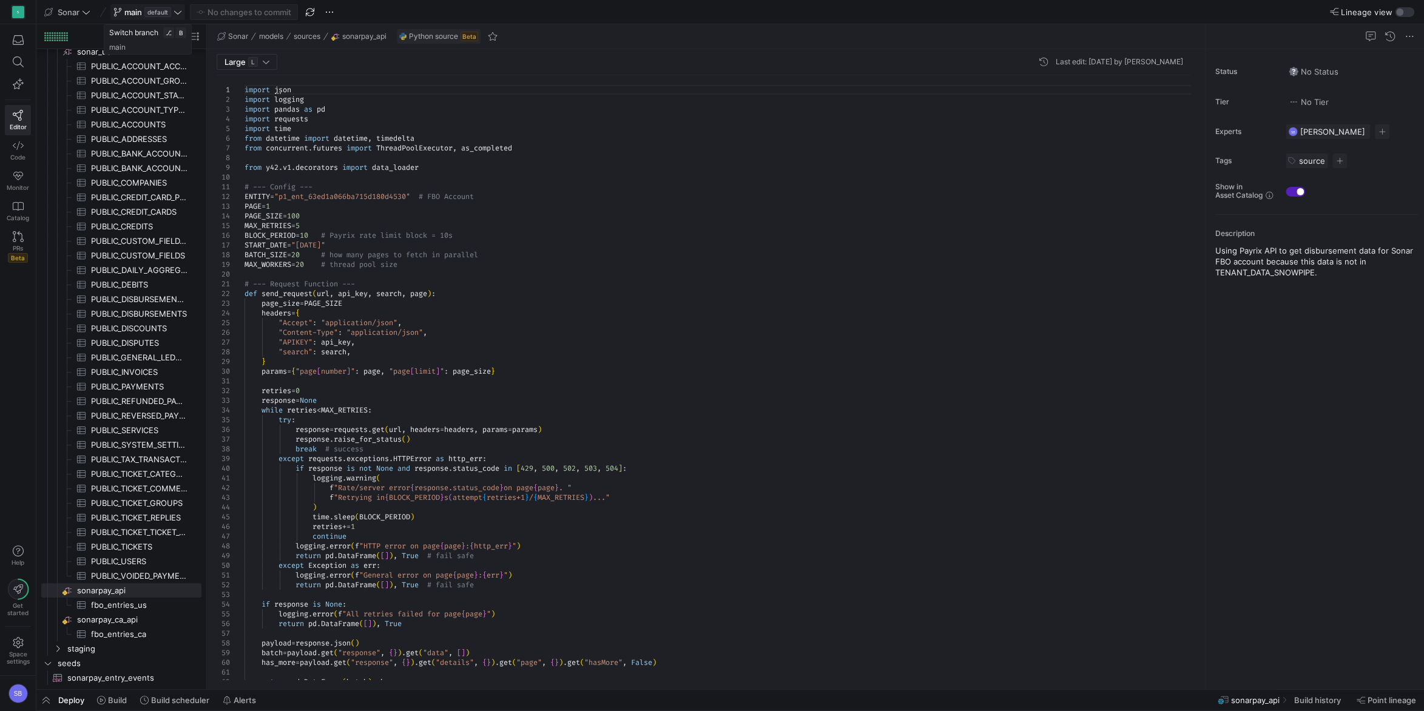
click at [181, 13] on icon at bounding box center [178, 12] width 8 height 8
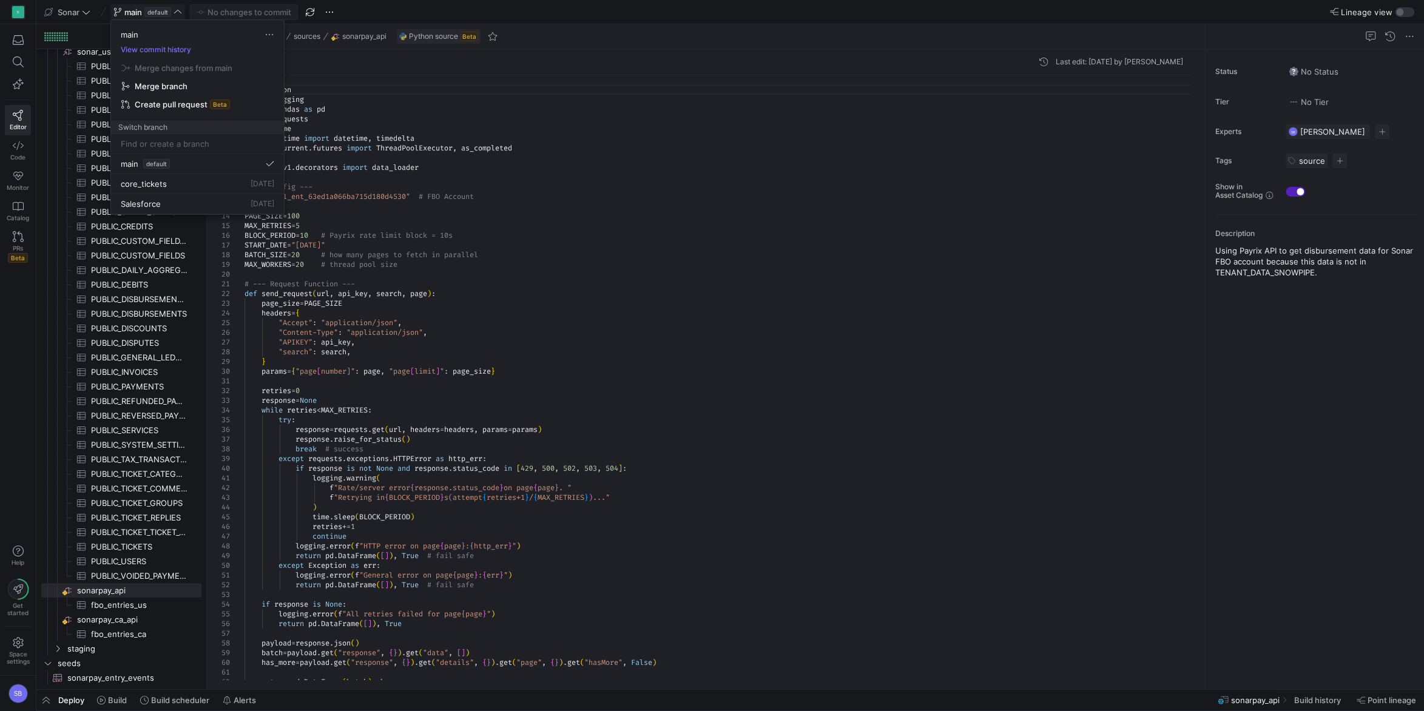
click at [188, 141] on input at bounding box center [198, 144] width 154 height 10
type input "f"
type input "fbo"
click at [189, 180] on span "Create branch fbo from 'main'" at bounding box center [197, 176] width 158 height 34
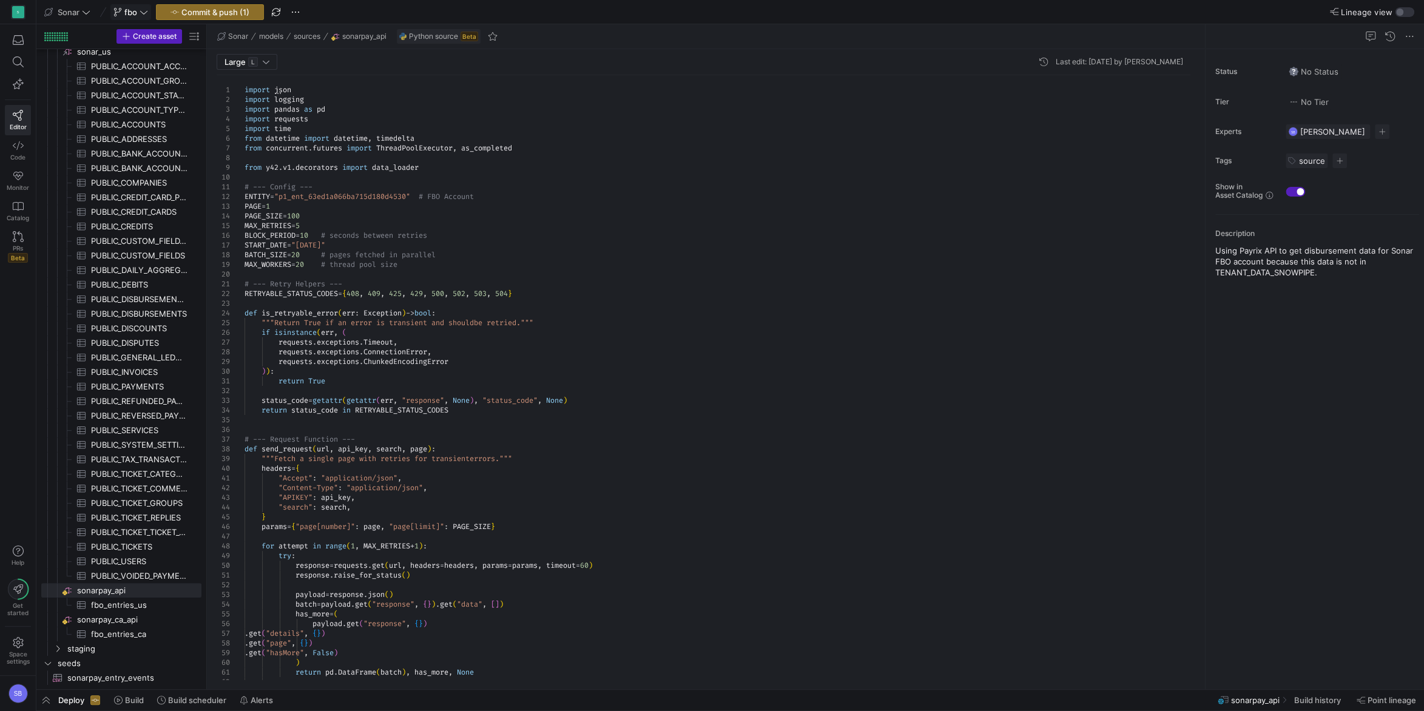
click at [1192, 102] on div at bounding box center [1196, 184] width 8 height 219
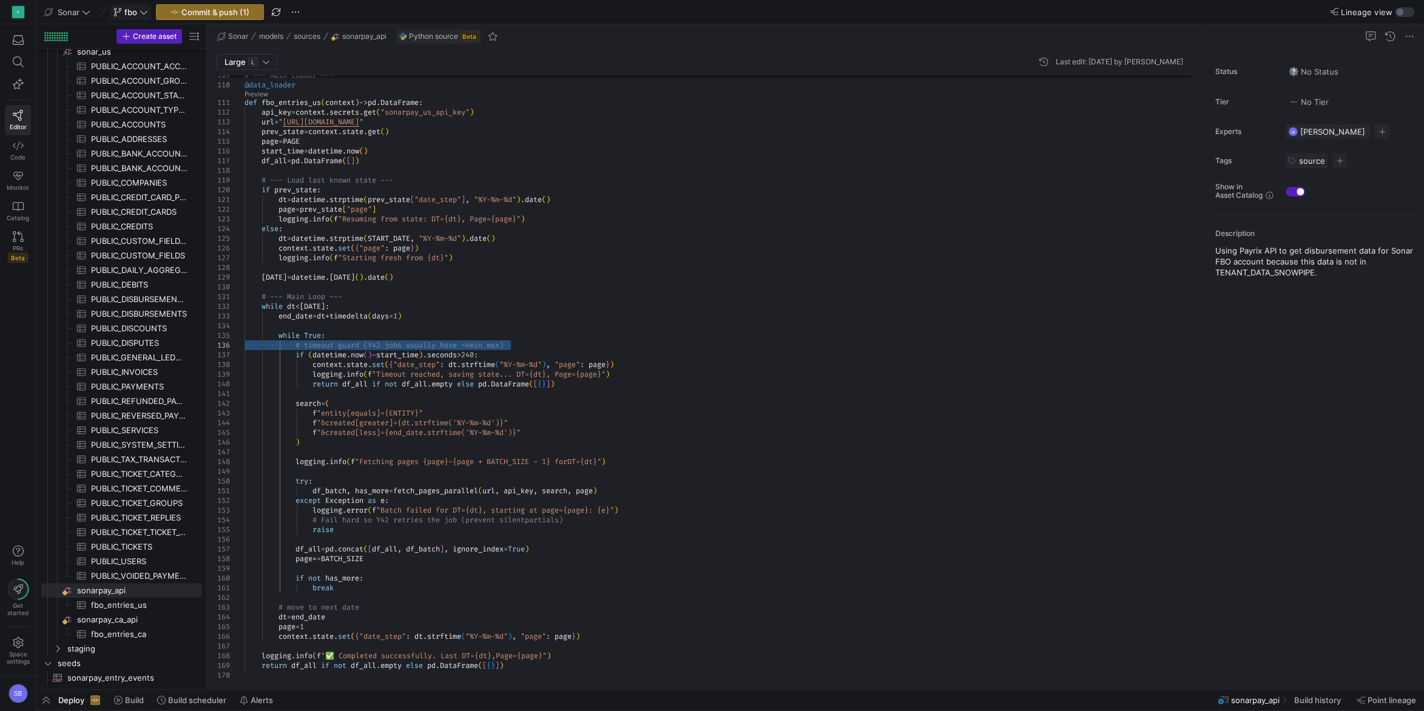
drag, startPoint x: 516, startPoint y: 344, endPoint x: 200, endPoint y: 343, distance: 316.8
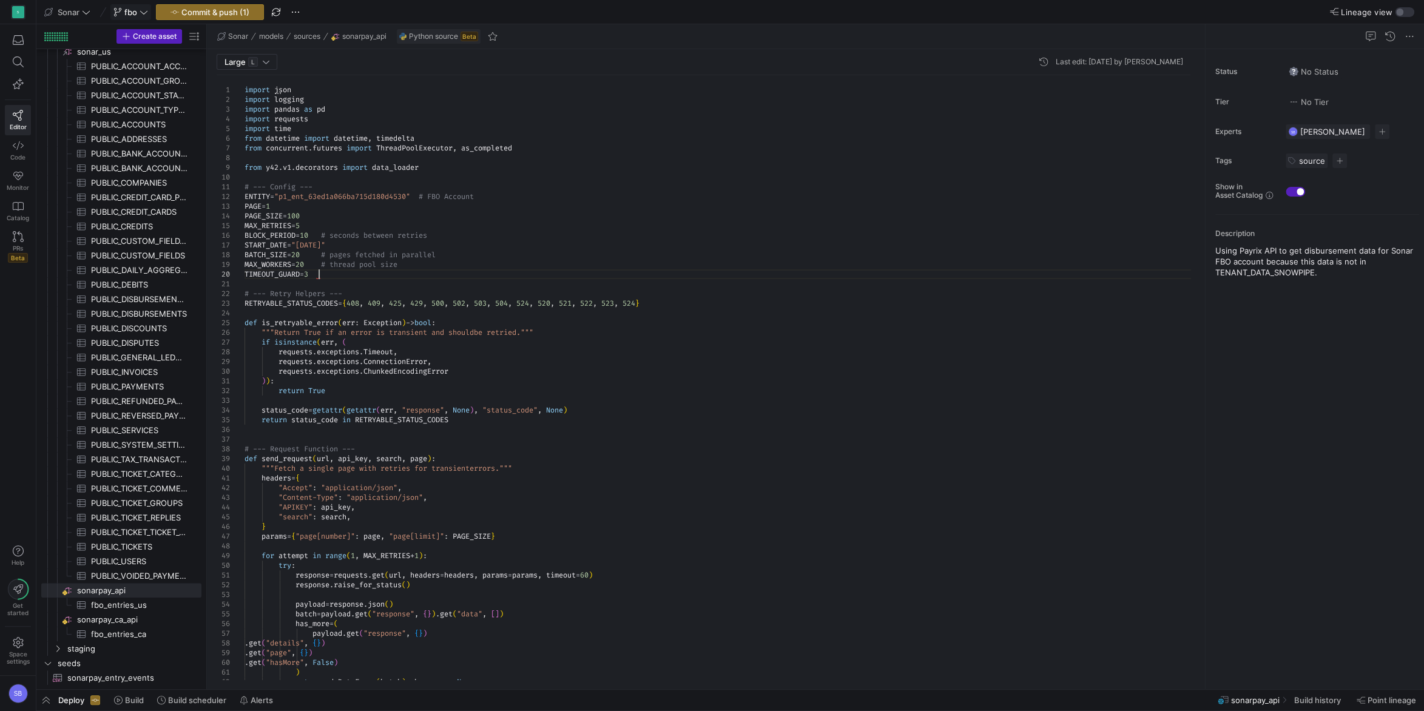
scroll to position [87, 78]
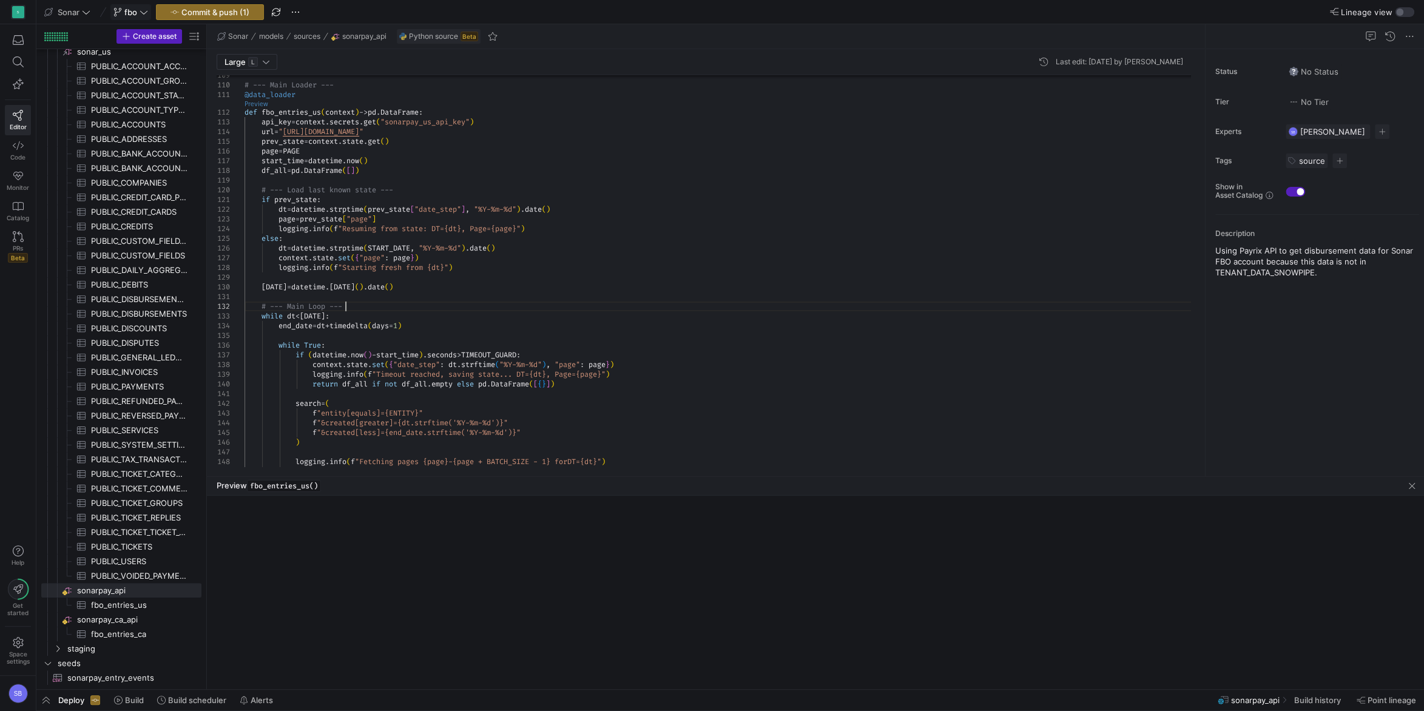
click at [262, 102] on link "Preview" at bounding box center [257, 104] width 24 height 7
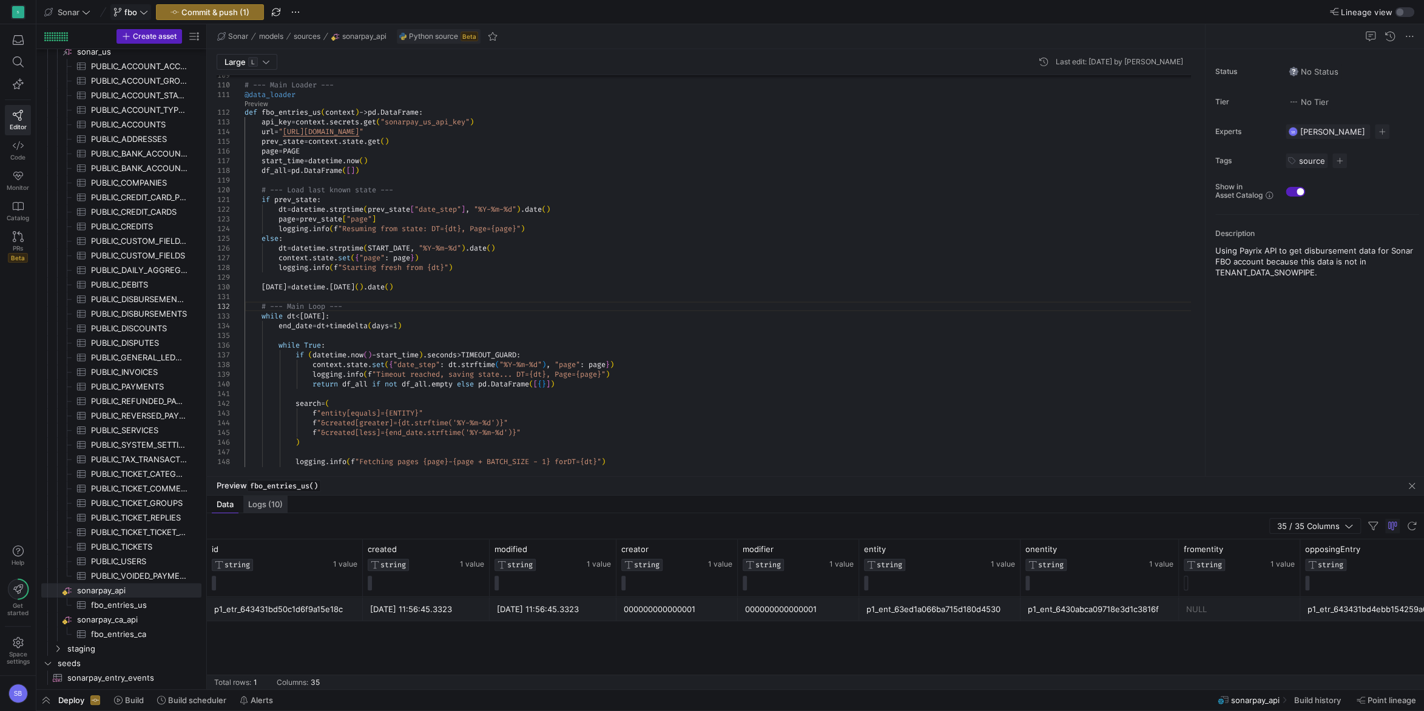
click at [257, 511] on div "Logs (10)" at bounding box center [265, 505] width 44 height 18
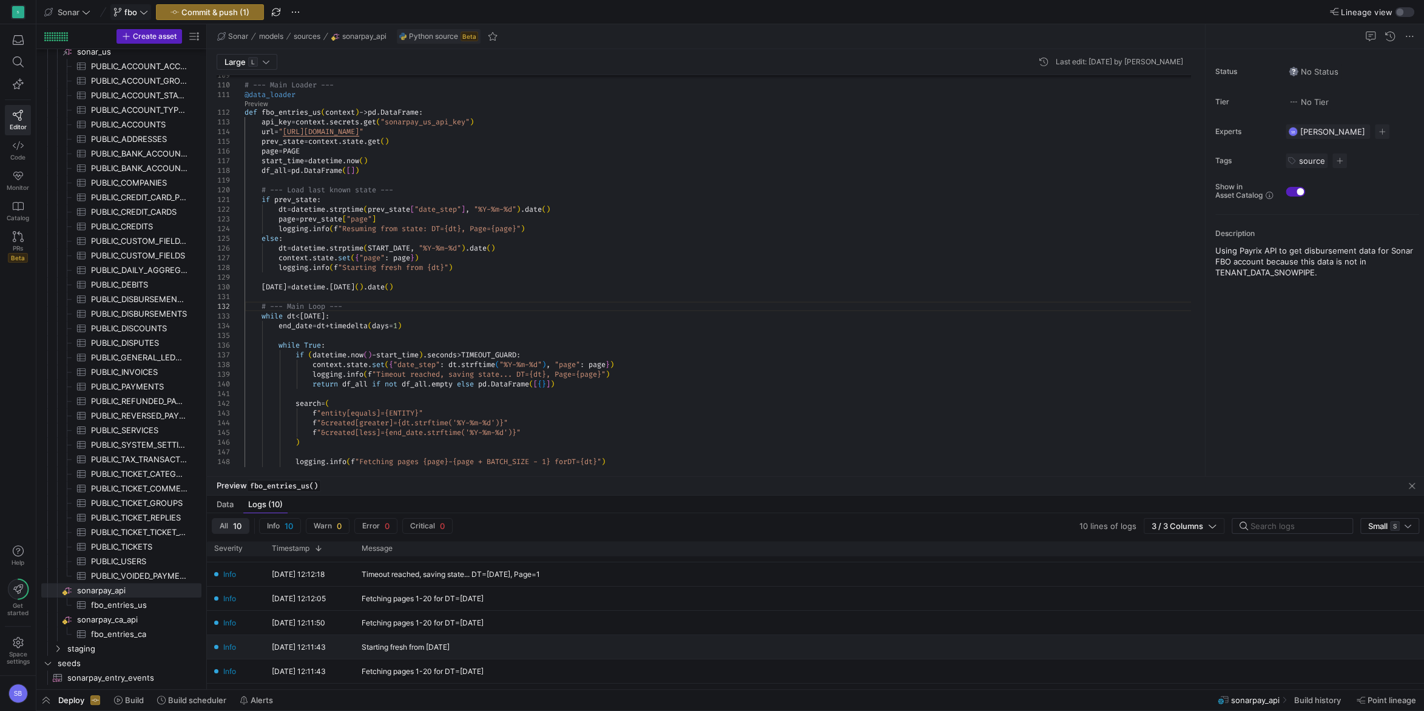
scroll to position [0, 0]
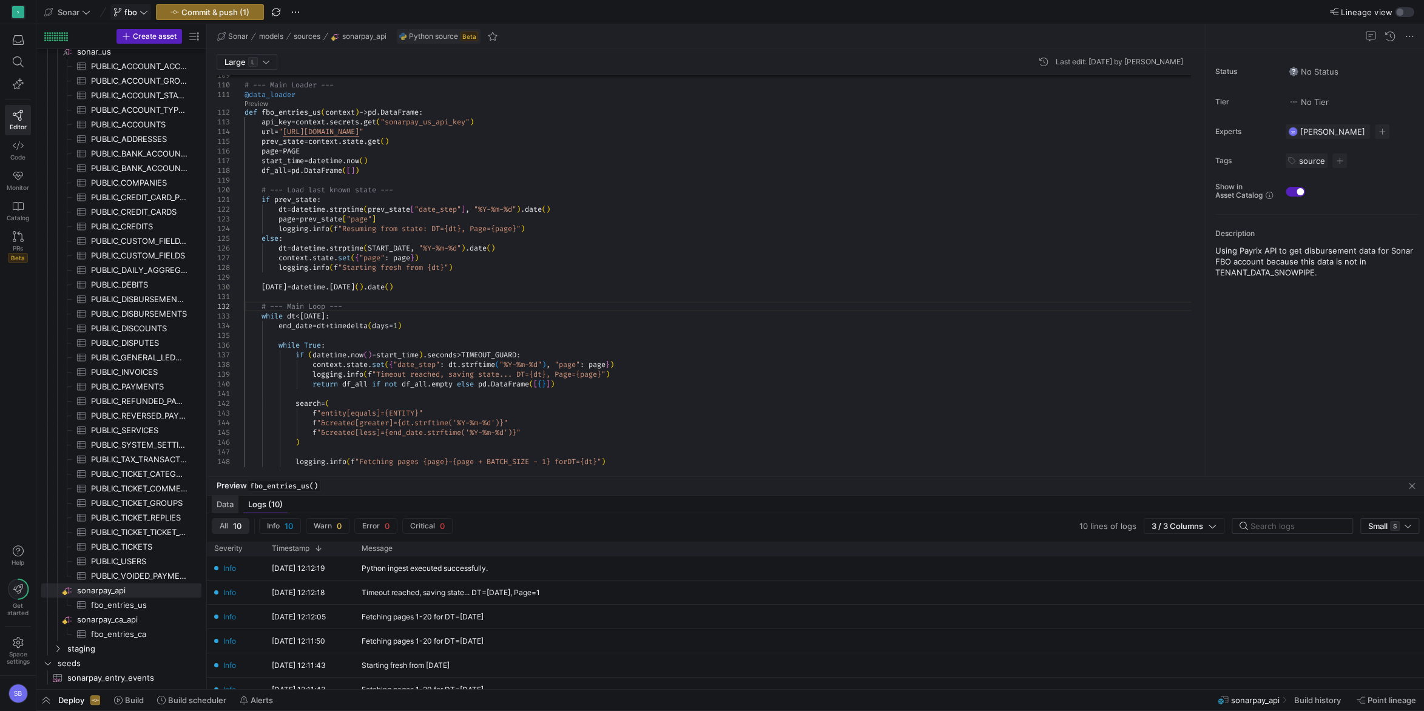
click at [217, 506] on span "Data" at bounding box center [225, 505] width 17 height 8
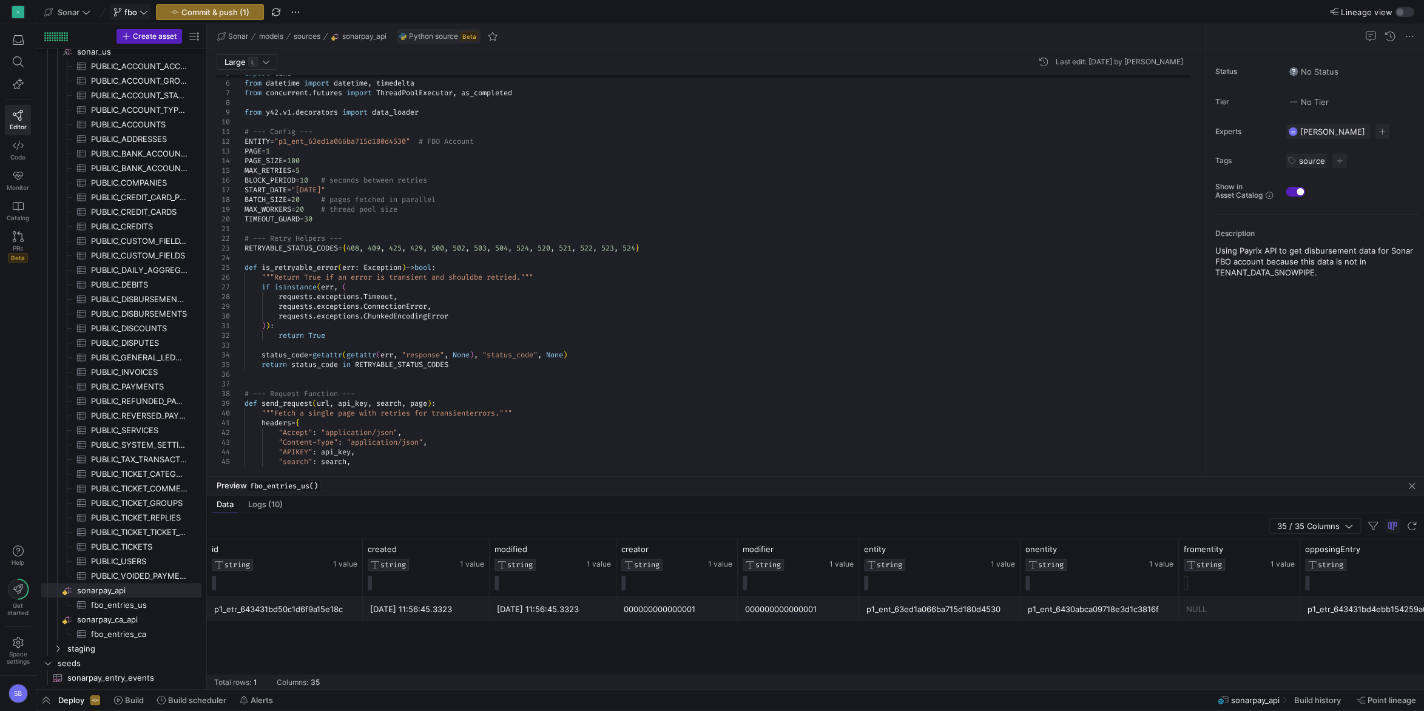
click at [1200, 117] on div at bounding box center [1196, 134] width 8 height 92
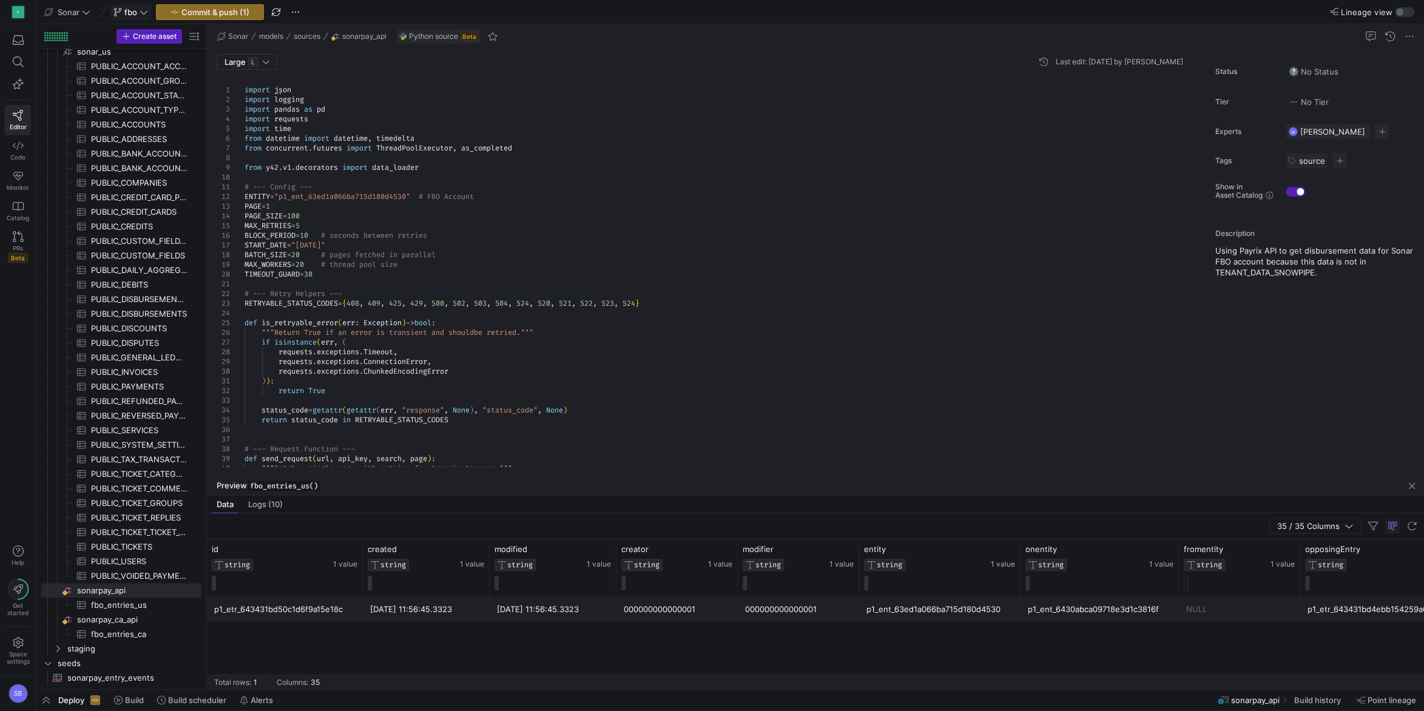
click at [1192, 93] on div at bounding box center [1196, 121] width 8 height 92
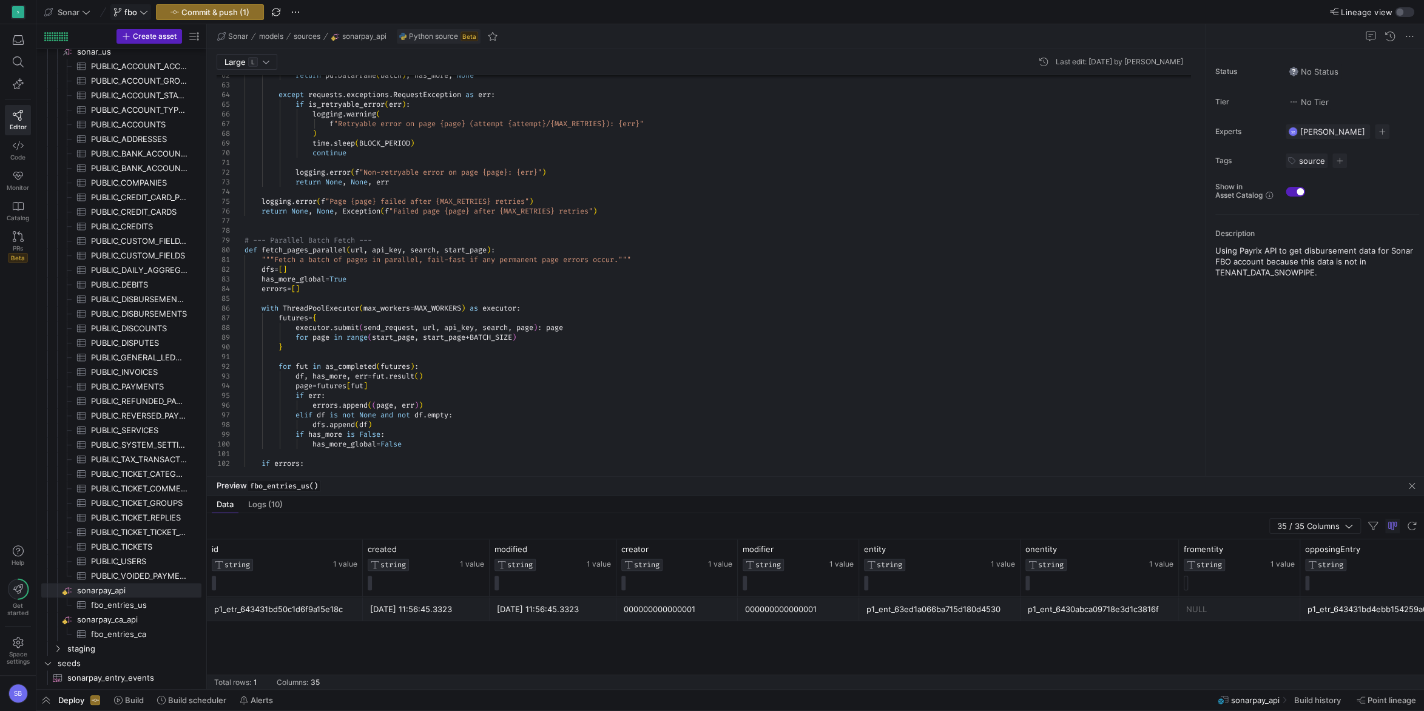
click at [591, 146] on div "return pd . DataFrame ( batch ) , has_more , None except requests . exceptions …" at bounding box center [723, 302] width 956 height 1668
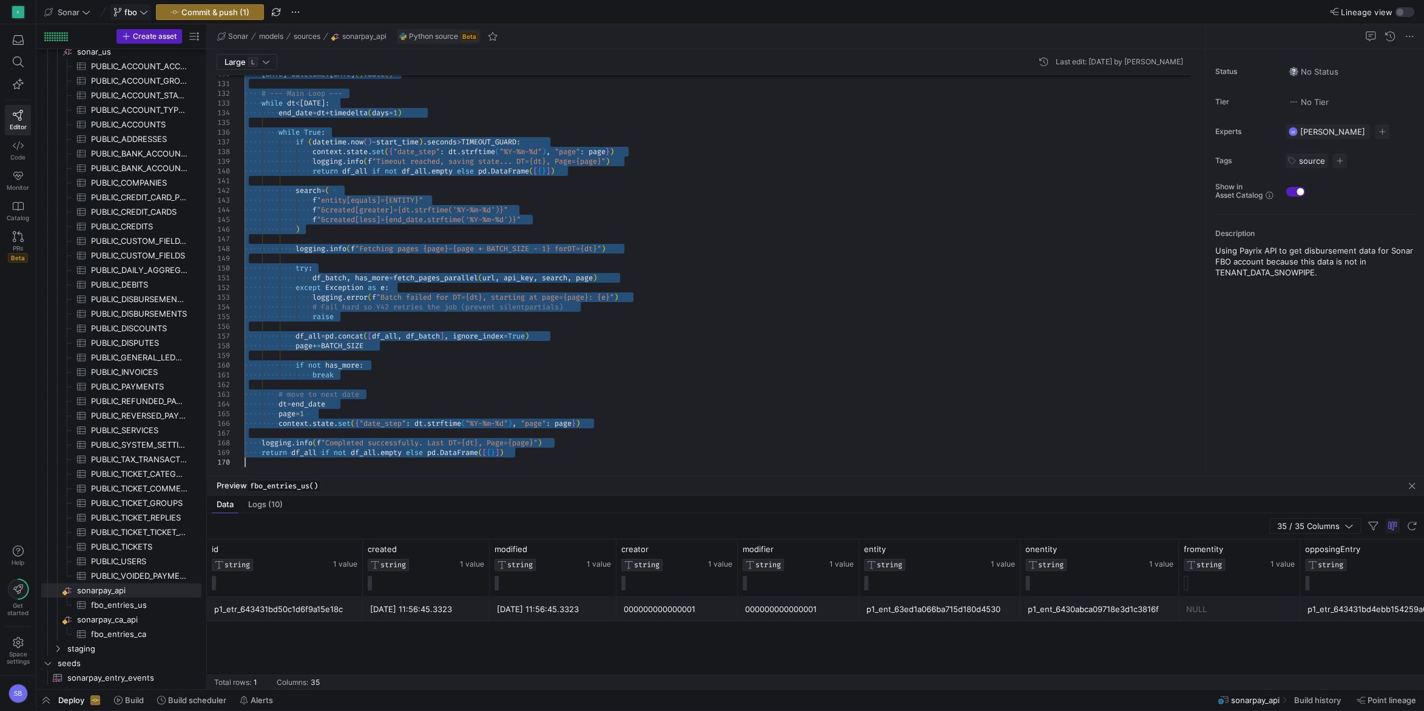
scroll to position [67, 78]
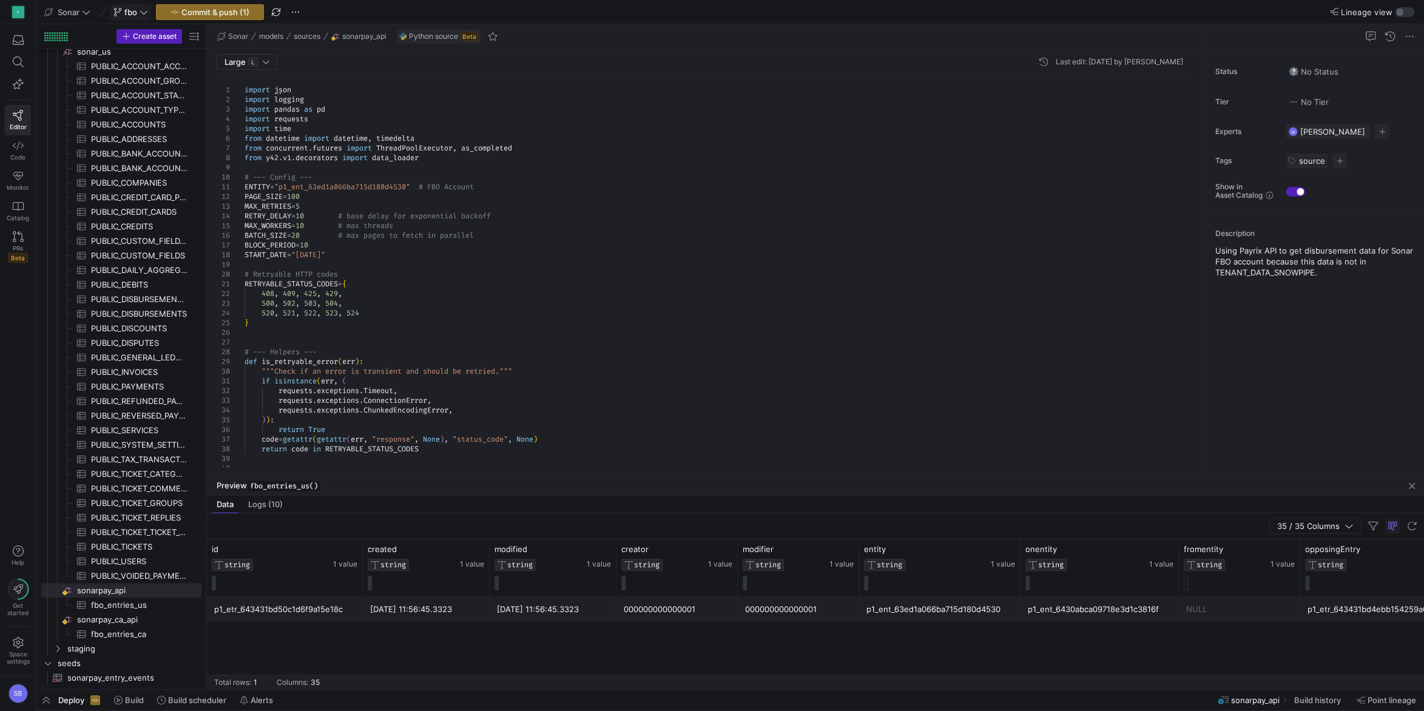
scroll to position [48, 262]
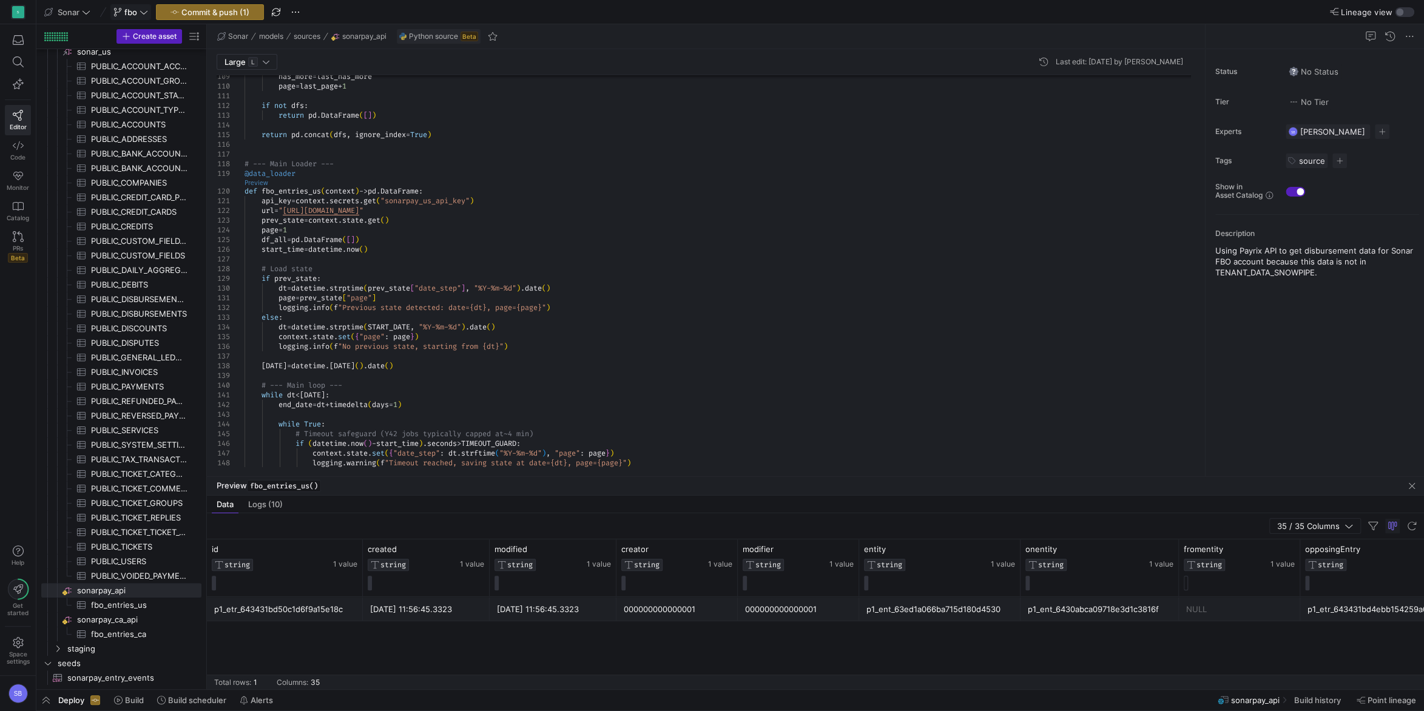
click at [258, 181] on link "Preview" at bounding box center [257, 183] width 24 height 7
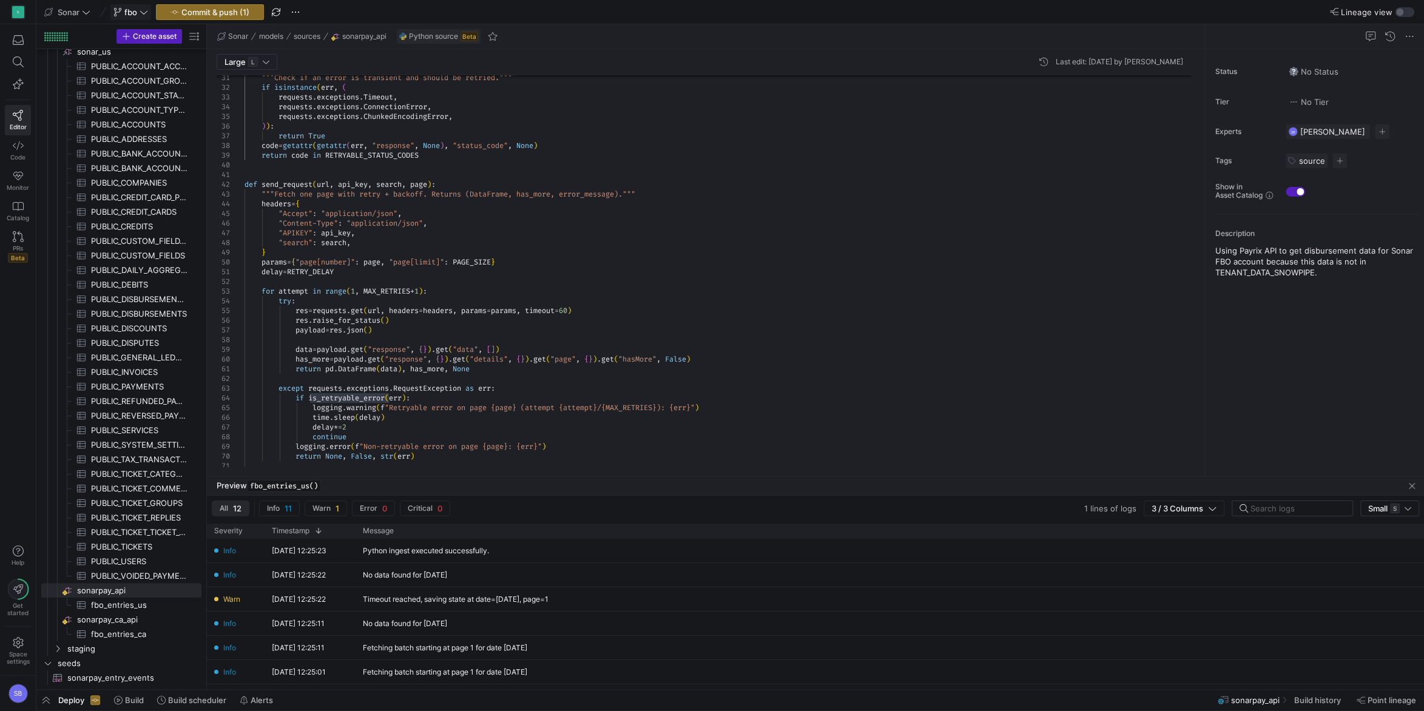
click at [296, 181] on div "continue logging . error ( f "Non-retryable error on page {page}: {err}" ) retu…" at bounding box center [723, 645] width 956 height 1746
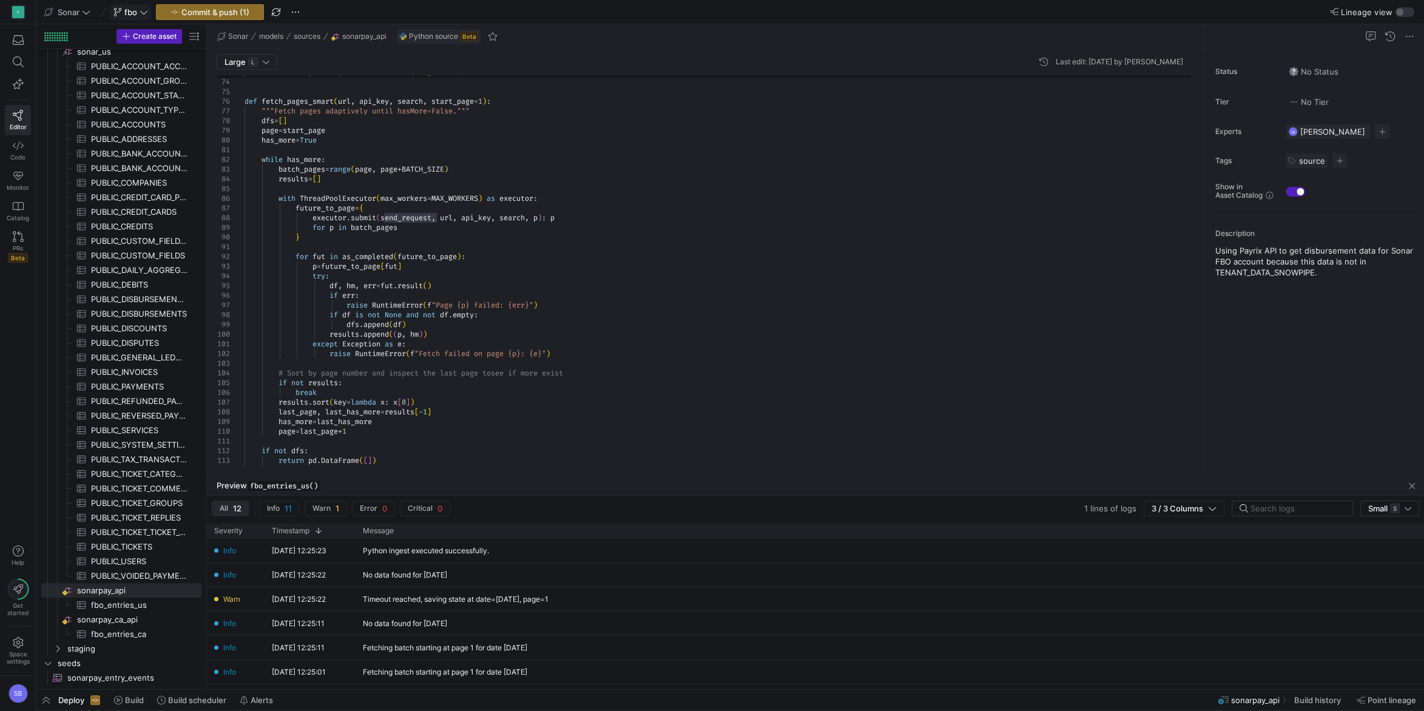
click at [517, 260] on div "return None , False , f "Failed after {MAX_RETRIES} retries" def fetch_pages_sm…" at bounding box center [723, 232] width 956 height 1746
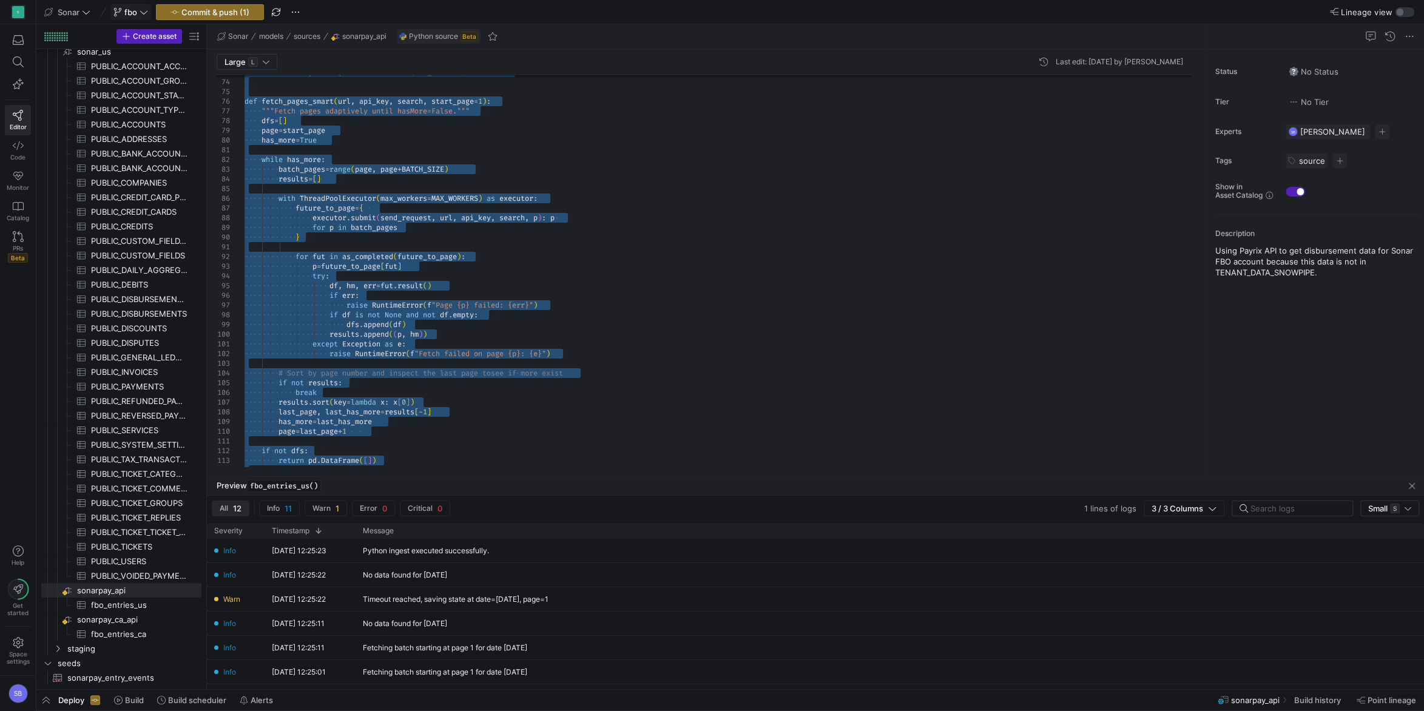
scroll to position [67, 78]
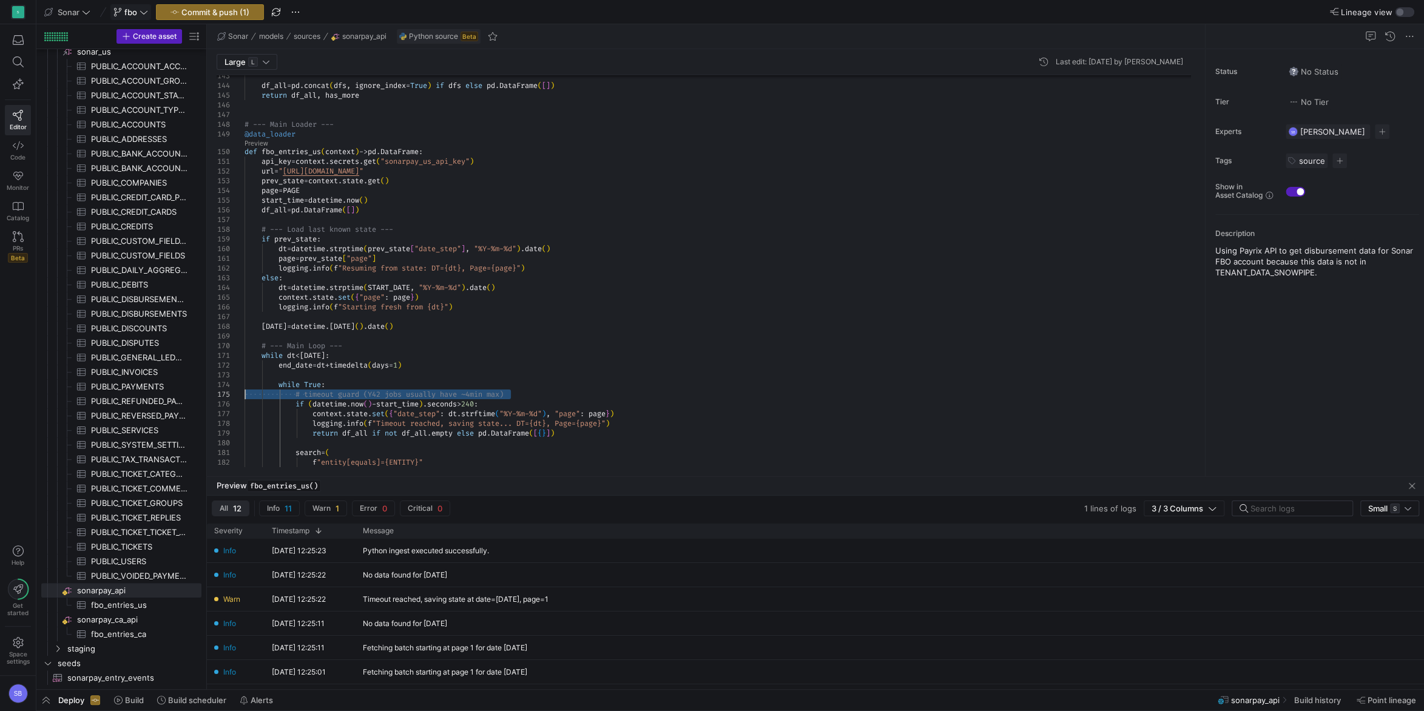
drag, startPoint x: 530, startPoint y: 393, endPoint x: 194, endPoint y: 395, distance: 336.2
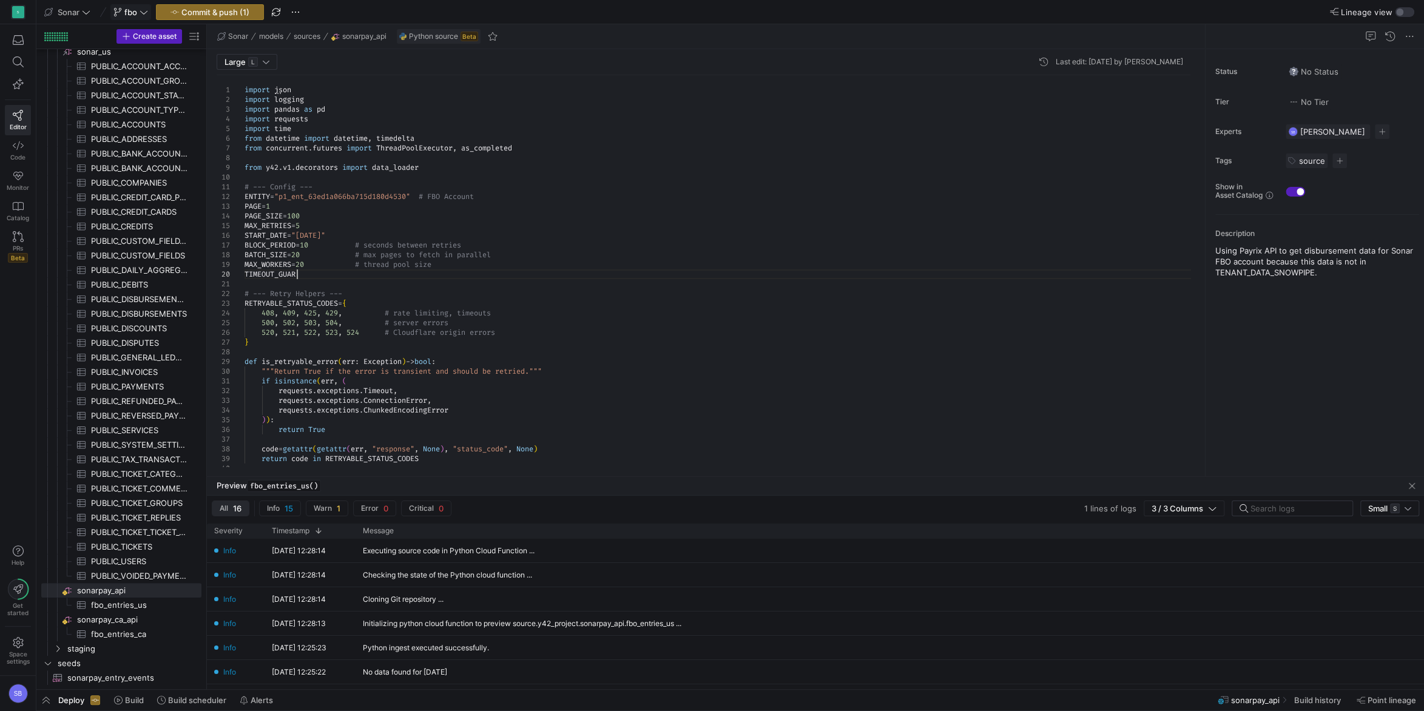
scroll to position [87, 56]
click at [1412, 483] on span "button" at bounding box center [1412, 486] width 15 height 15
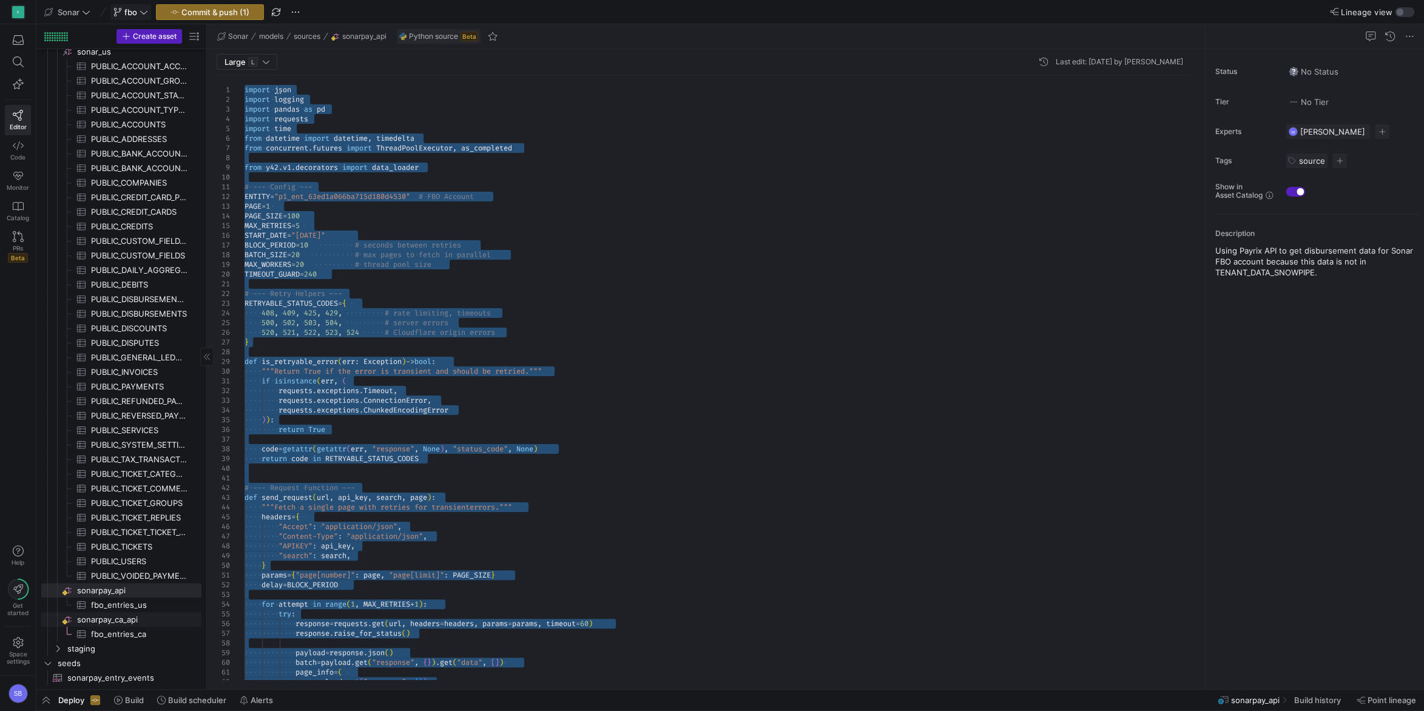
click at [133, 621] on span "sonarpay_ca_api​​​​​​​​" at bounding box center [138, 620] width 123 height 14
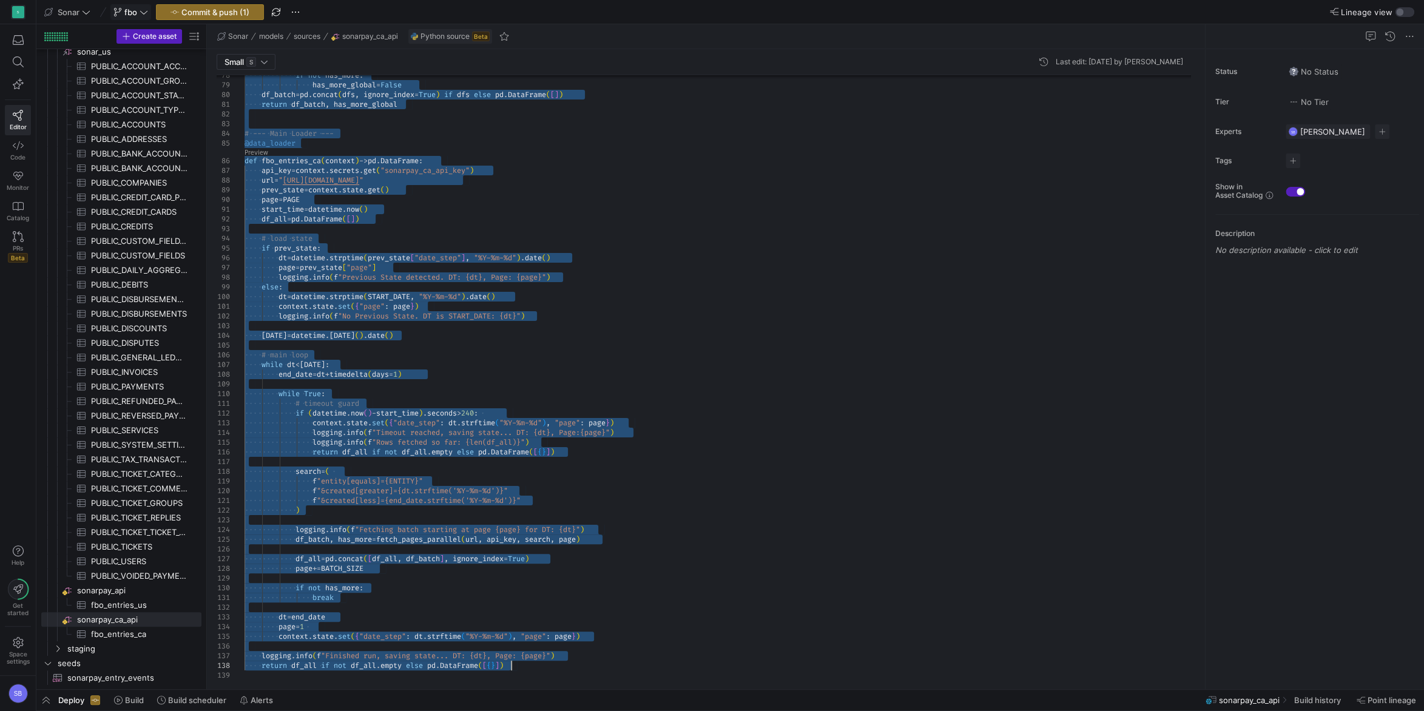
drag, startPoint x: 246, startPoint y: 283, endPoint x: 597, endPoint y: 662, distance: 516.2
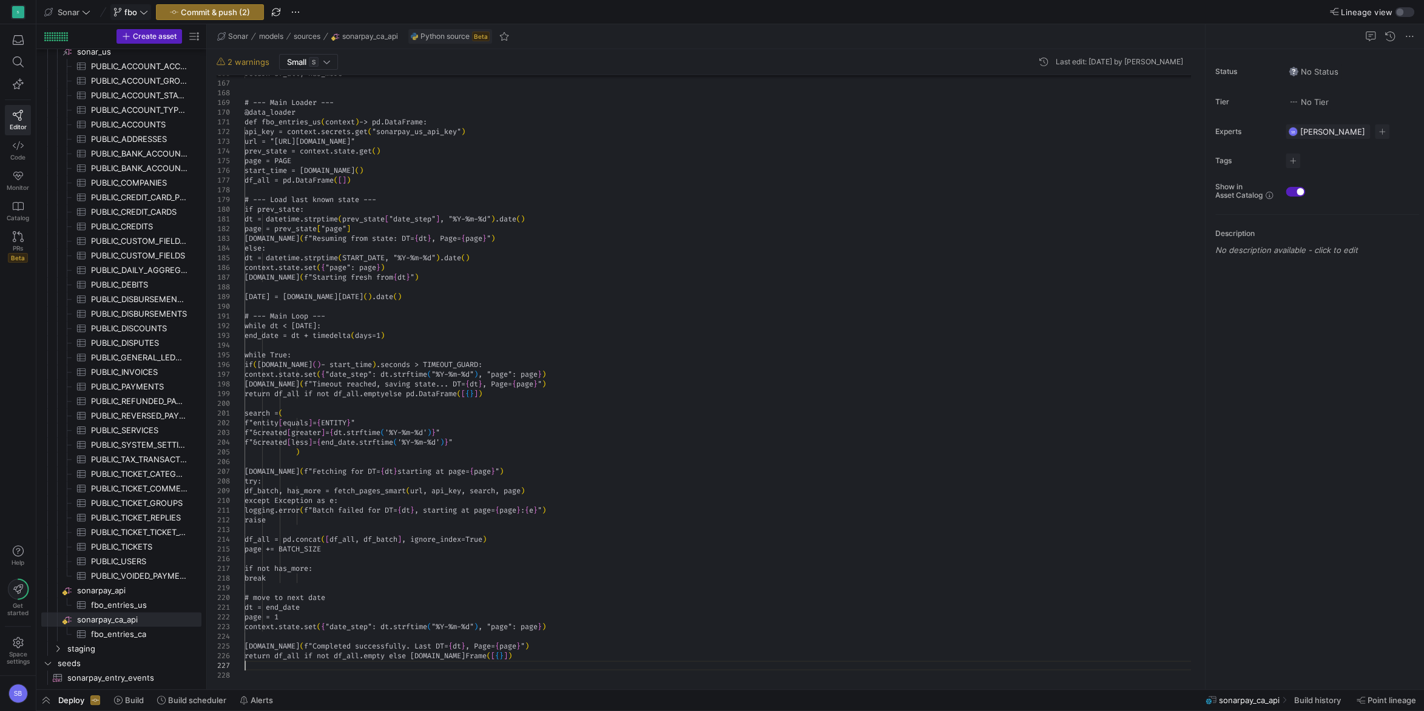
scroll to position [77, 83]
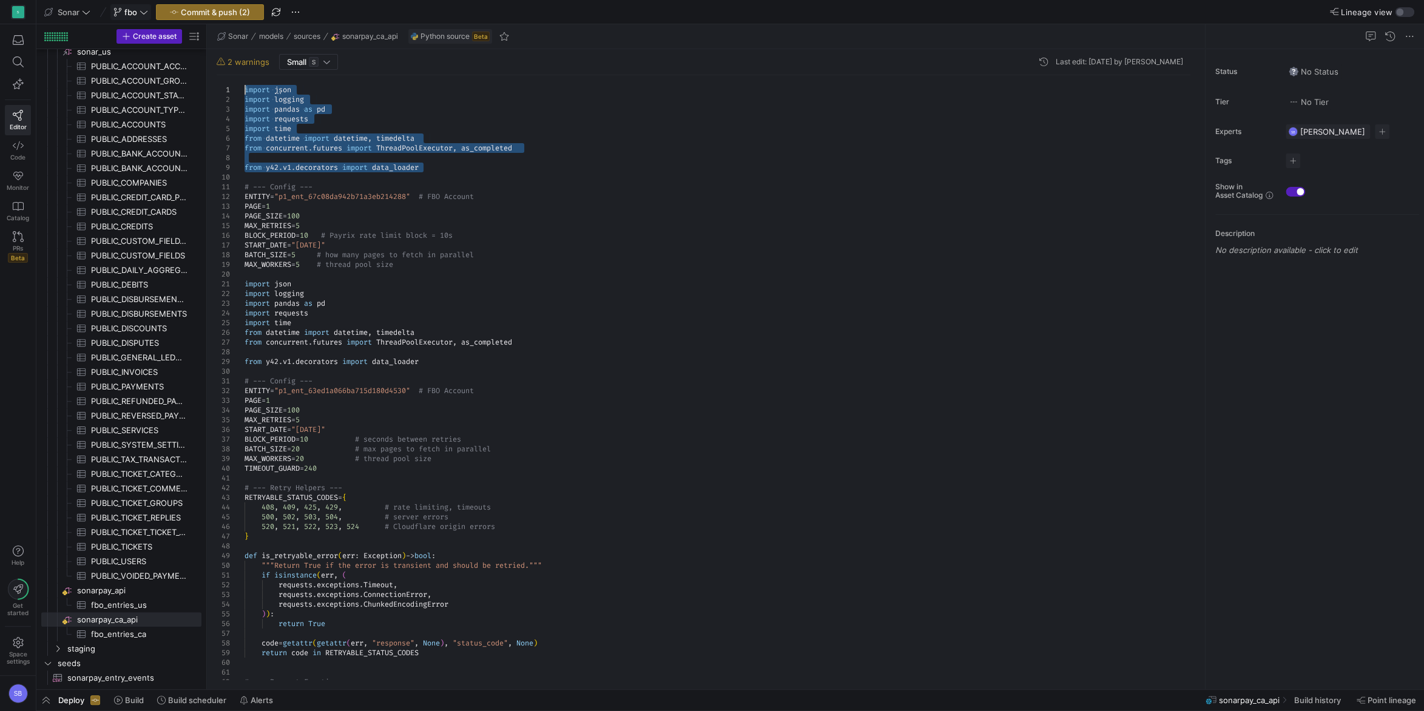
drag, startPoint x: 430, startPoint y: 167, endPoint x: 240, endPoint y: 87, distance: 205.6
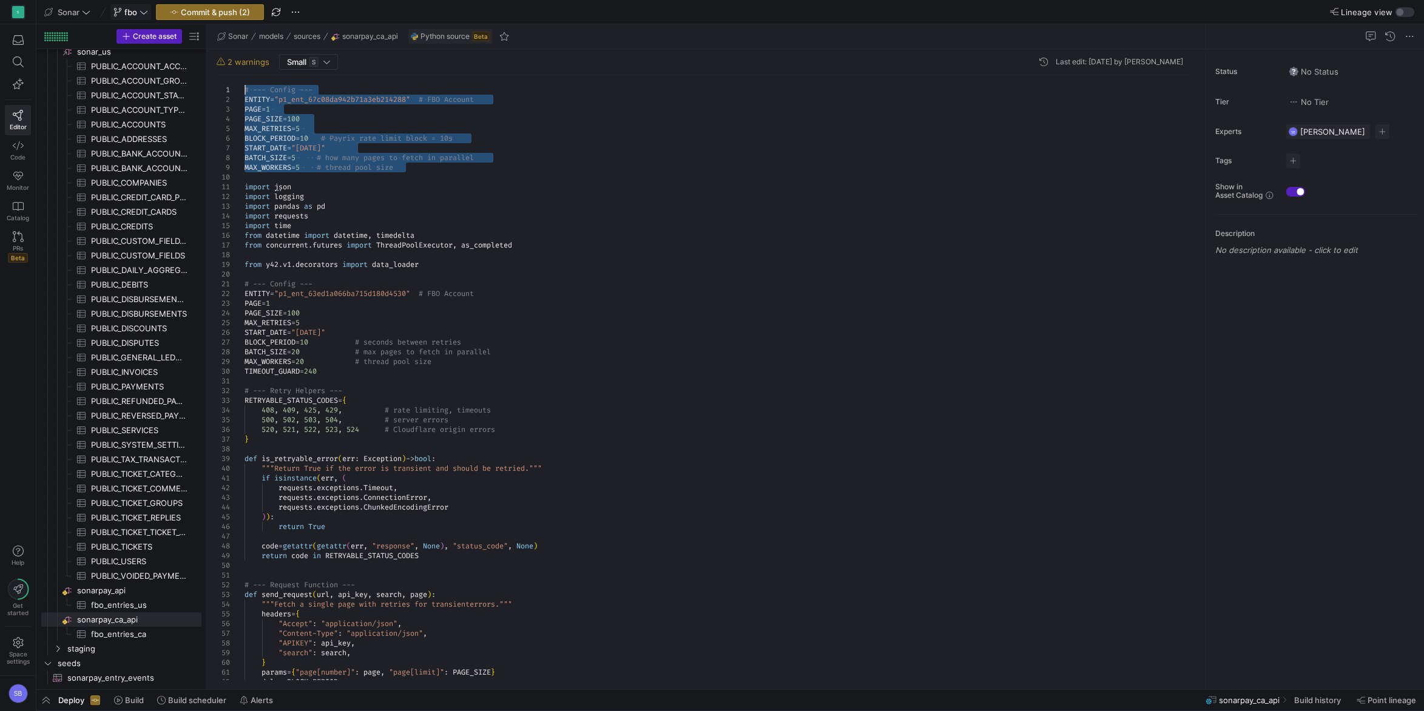
drag, startPoint x: 420, startPoint y: 167, endPoint x: 211, endPoint y: 88, distance: 223.2
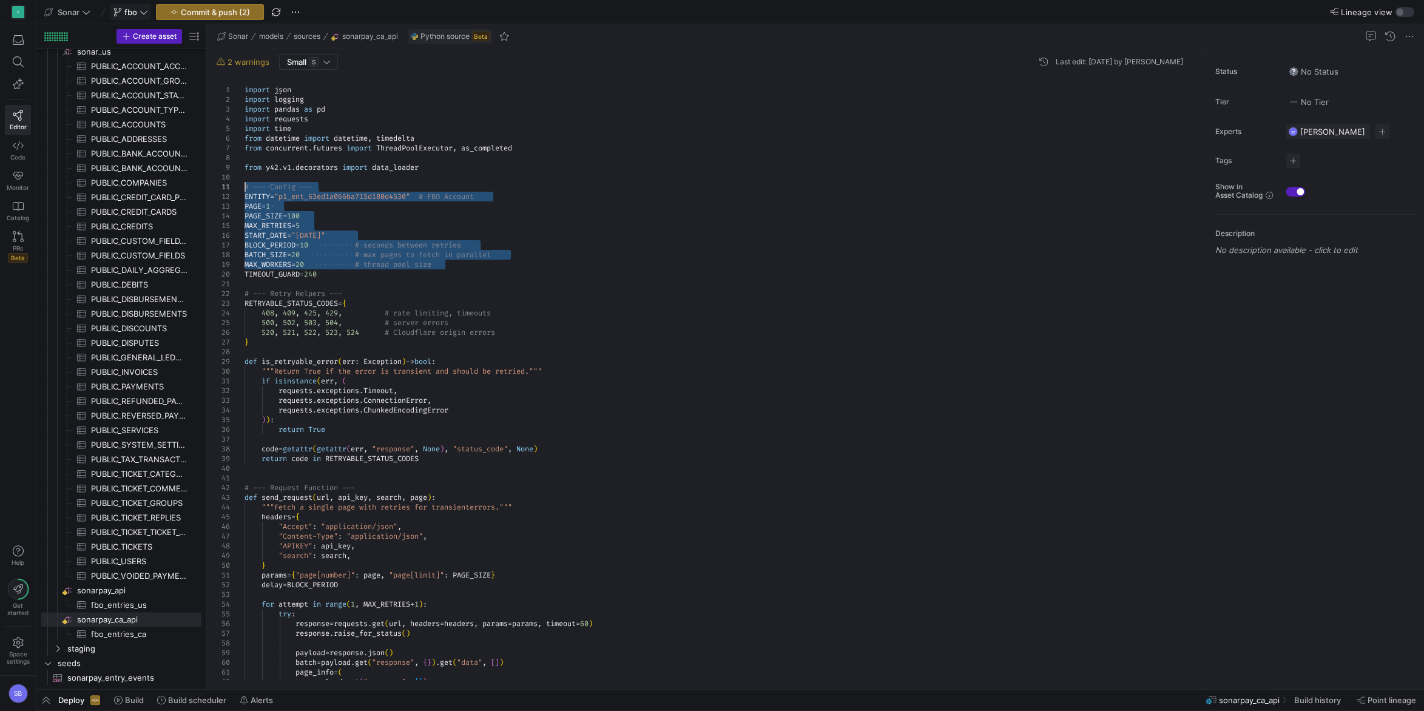
drag, startPoint x: 468, startPoint y: 263, endPoint x: 233, endPoint y: 190, distance: 246.1
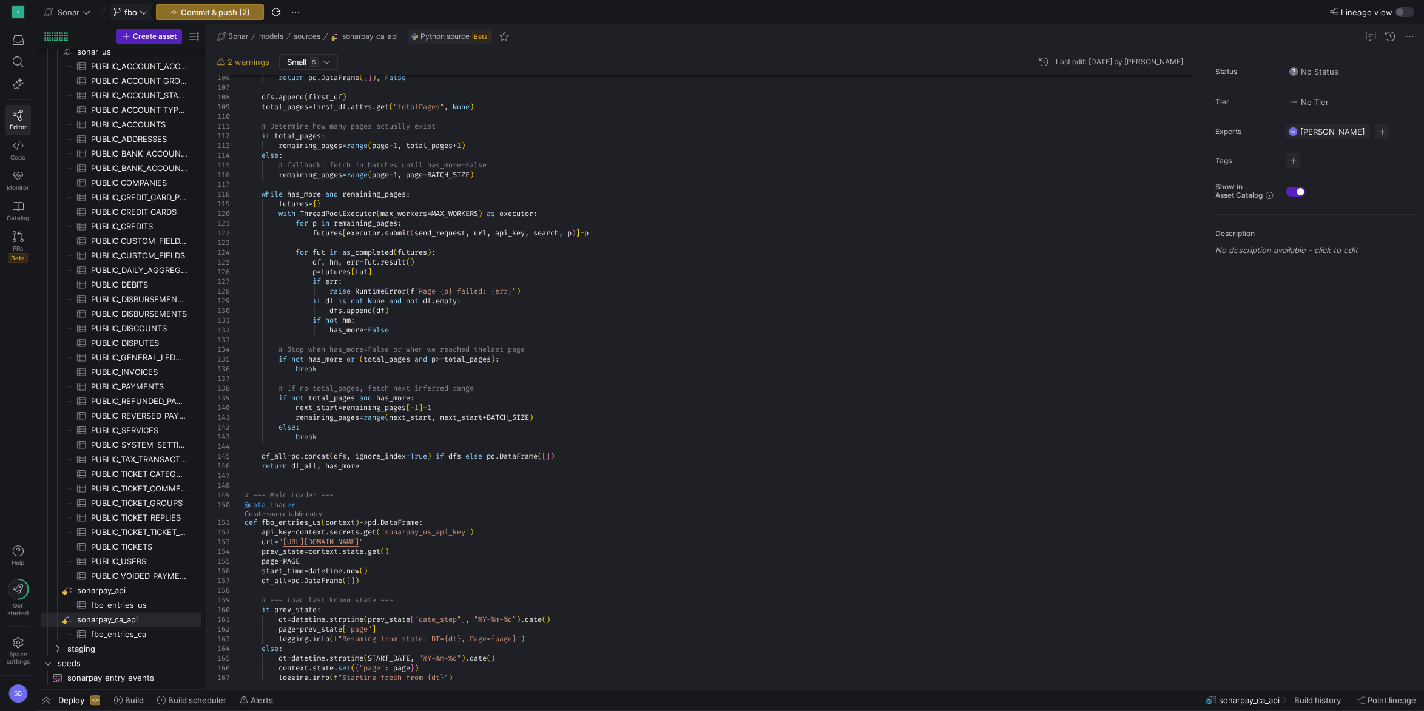
click at [584, 438] on div "return pd . DataFrame ( [ ] ) , False dfs . append ( first_df ) total_pages = f…" at bounding box center [723, 62] width 956 height 2037
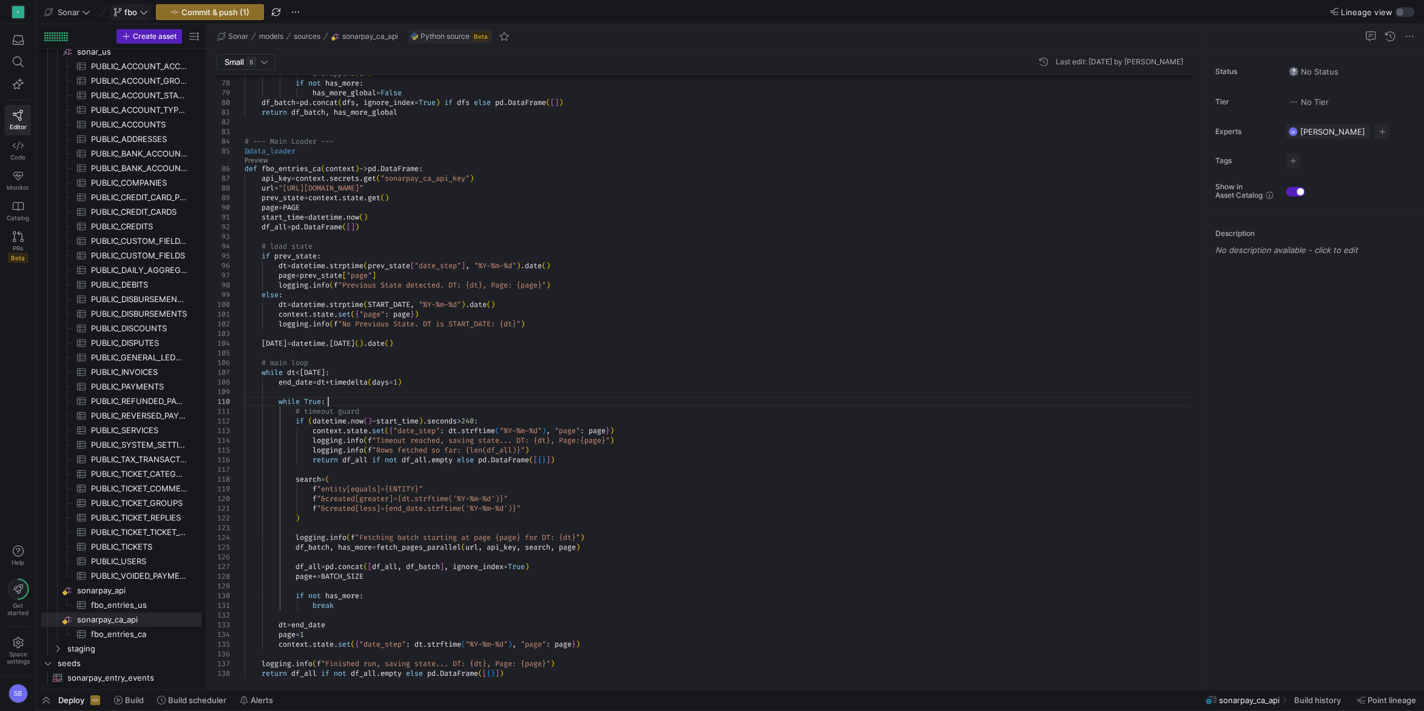
click at [596, 403] on div "dfs . append ( df ) if not has_more : has_more_global = False df_batch = pd . c…" at bounding box center [723, 4] width 956 height 1367
